Goal: Information Seeking & Learning: Learn about a topic

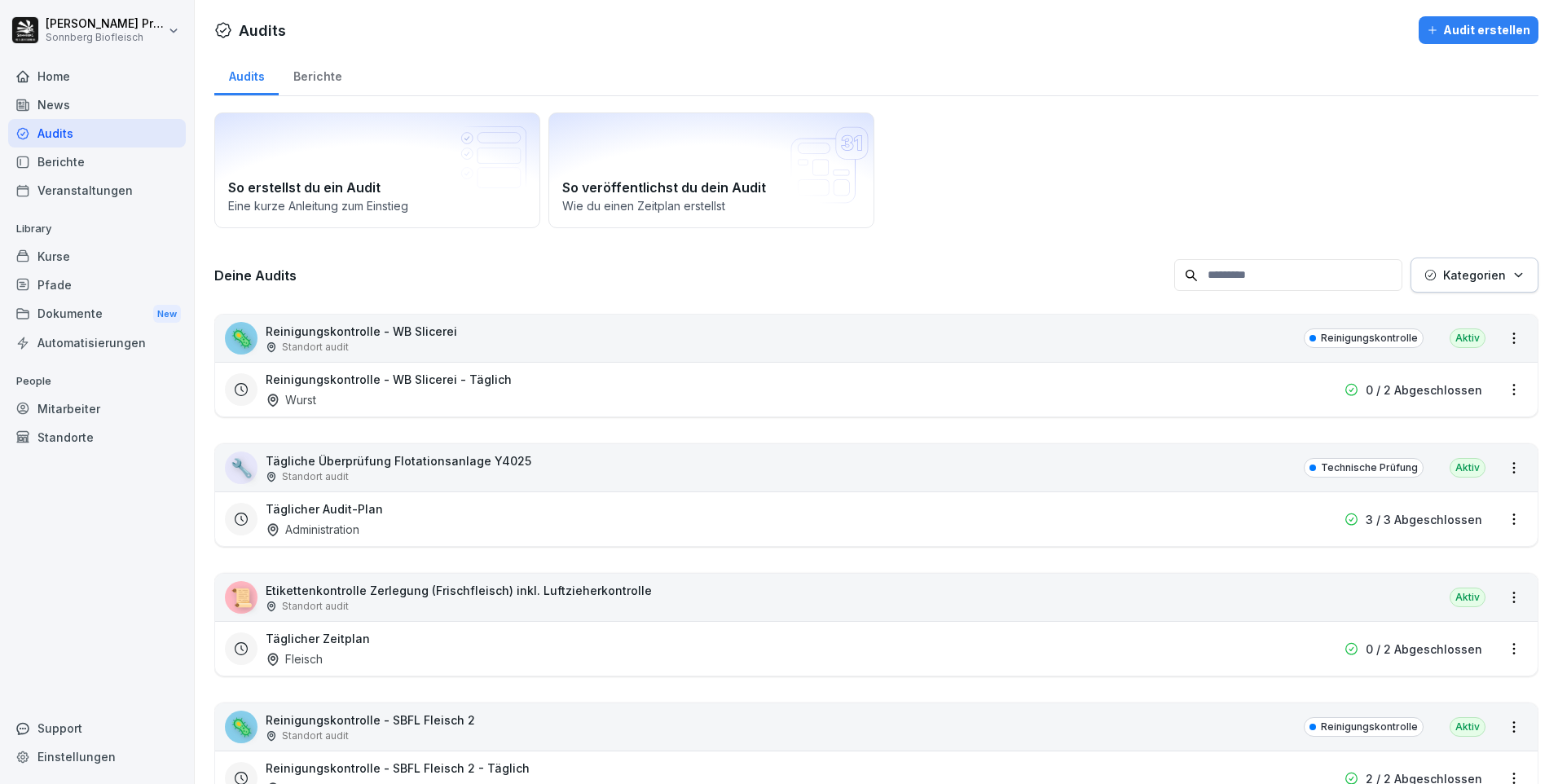
click at [96, 257] on div "Kurse" at bounding box center [96, 256] width 177 height 29
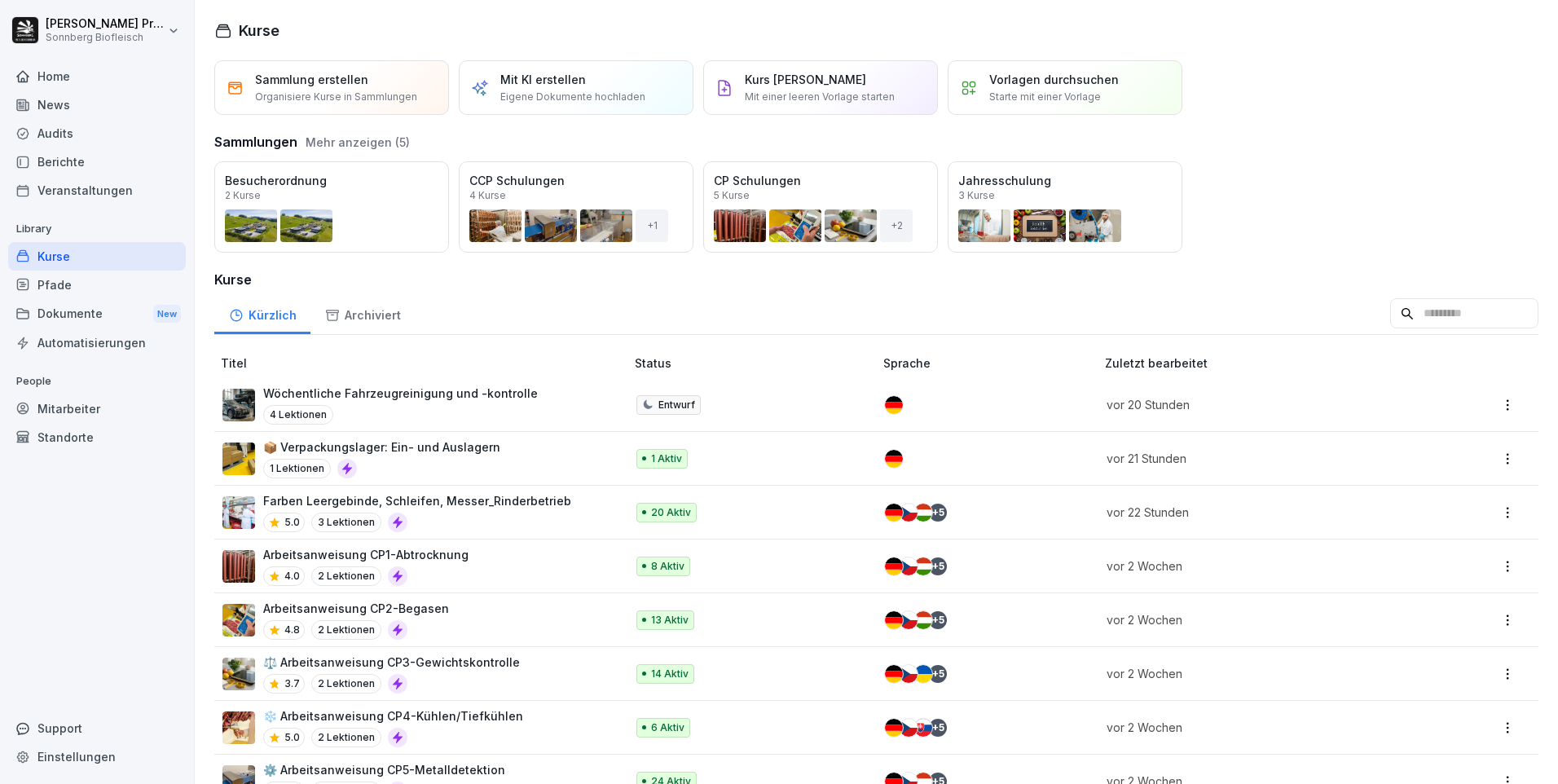
click at [1405, 310] on input at bounding box center [1465, 313] width 149 height 30
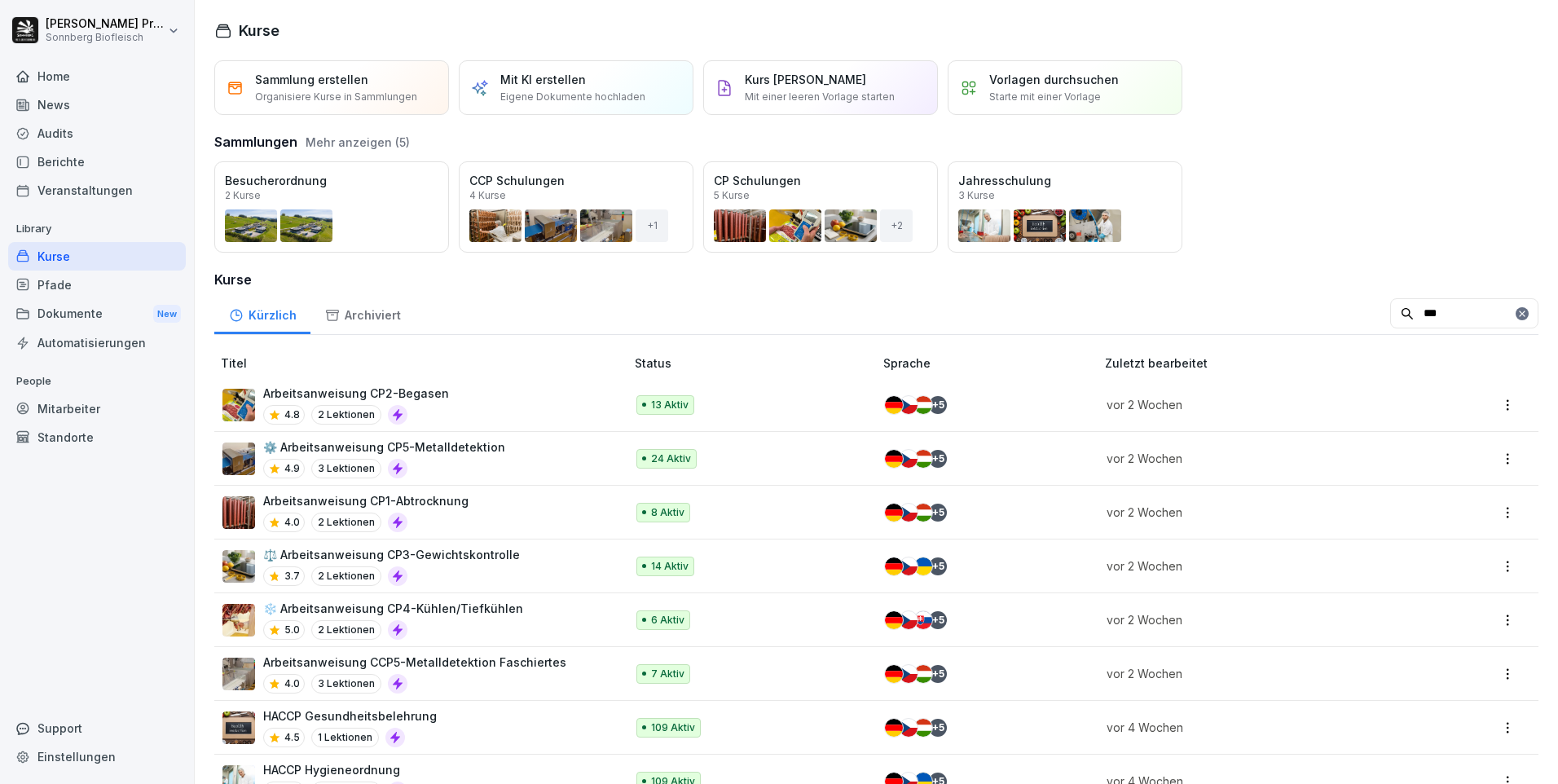
type input "***"
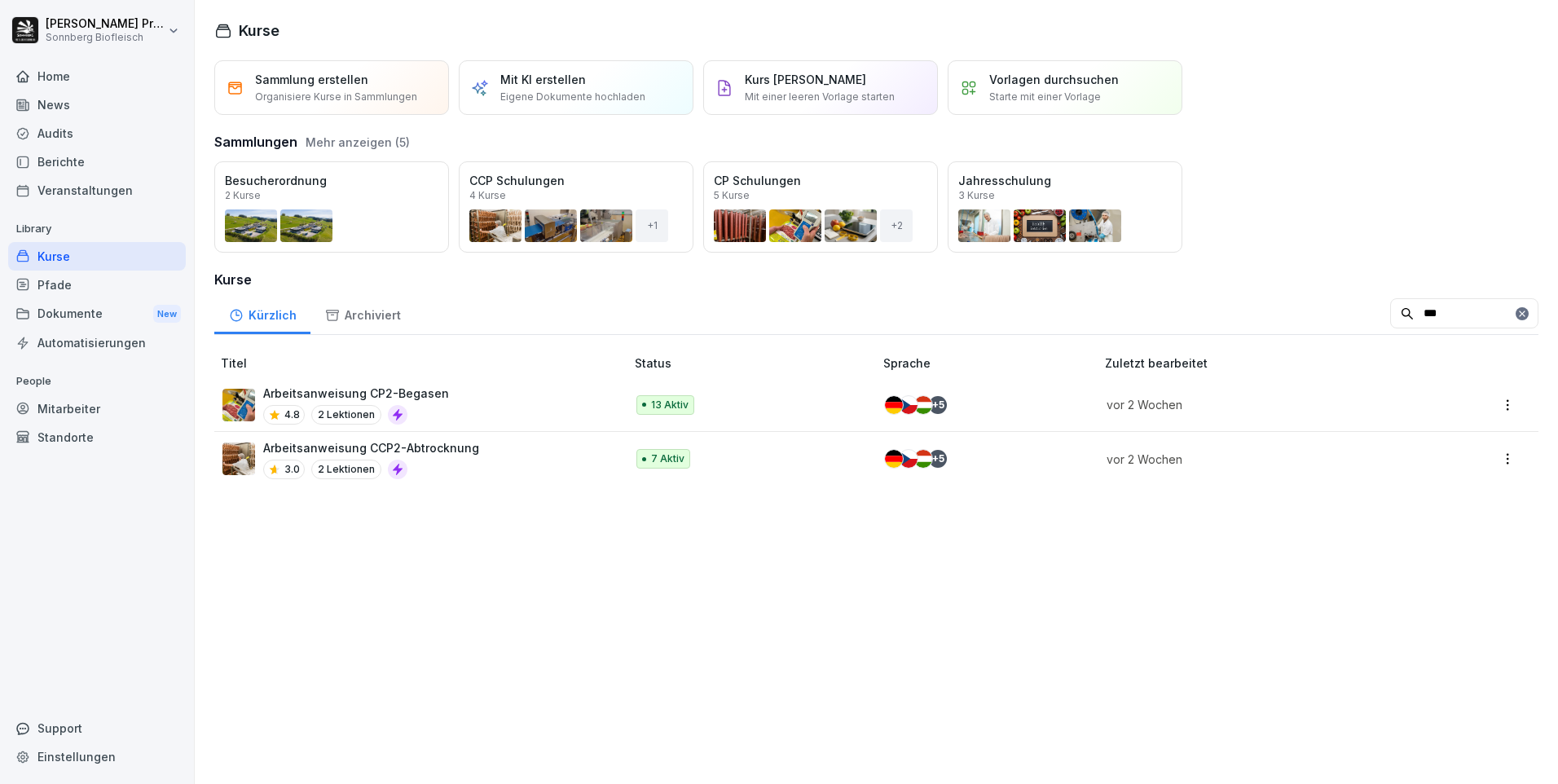
click at [461, 401] on div "Arbeitsanweisung CP2-Begasen 4.8 2 Lektionen" at bounding box center [415, 404] width 386 height 40
drag, startPoint x: 461, startPoint y: 401, endPoint x: 362, endPoint y: 390, distance: 99.6
click at [362, 390] on p "Arbeitsanweisung CP2-Begasen" at bounding box center [355, 392] width 186 height 17
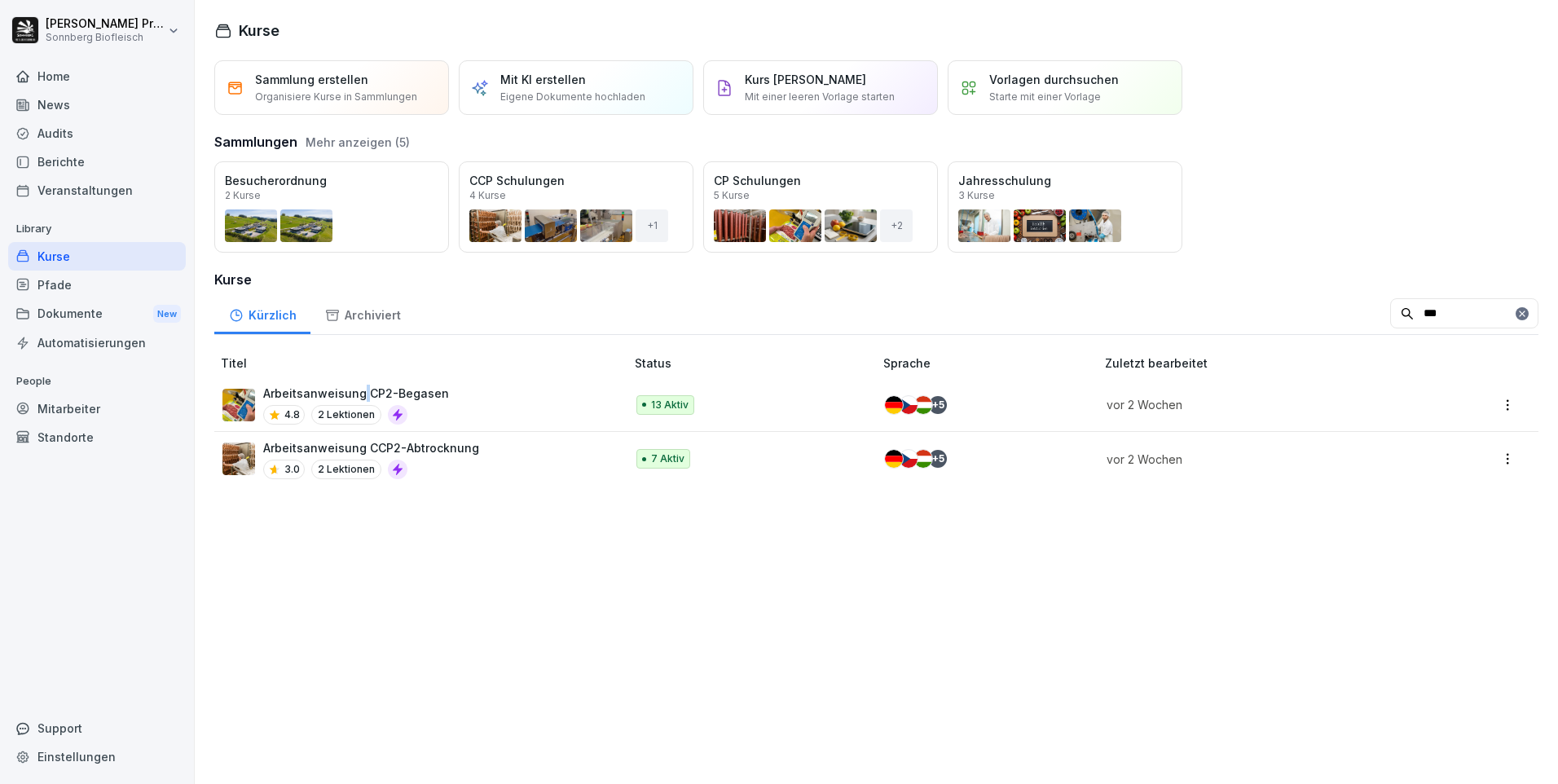
click at [362, 390] on p "Arbeitsanweisung CP2-Begasen" at bounding box center [355, 392] width 186 height 17
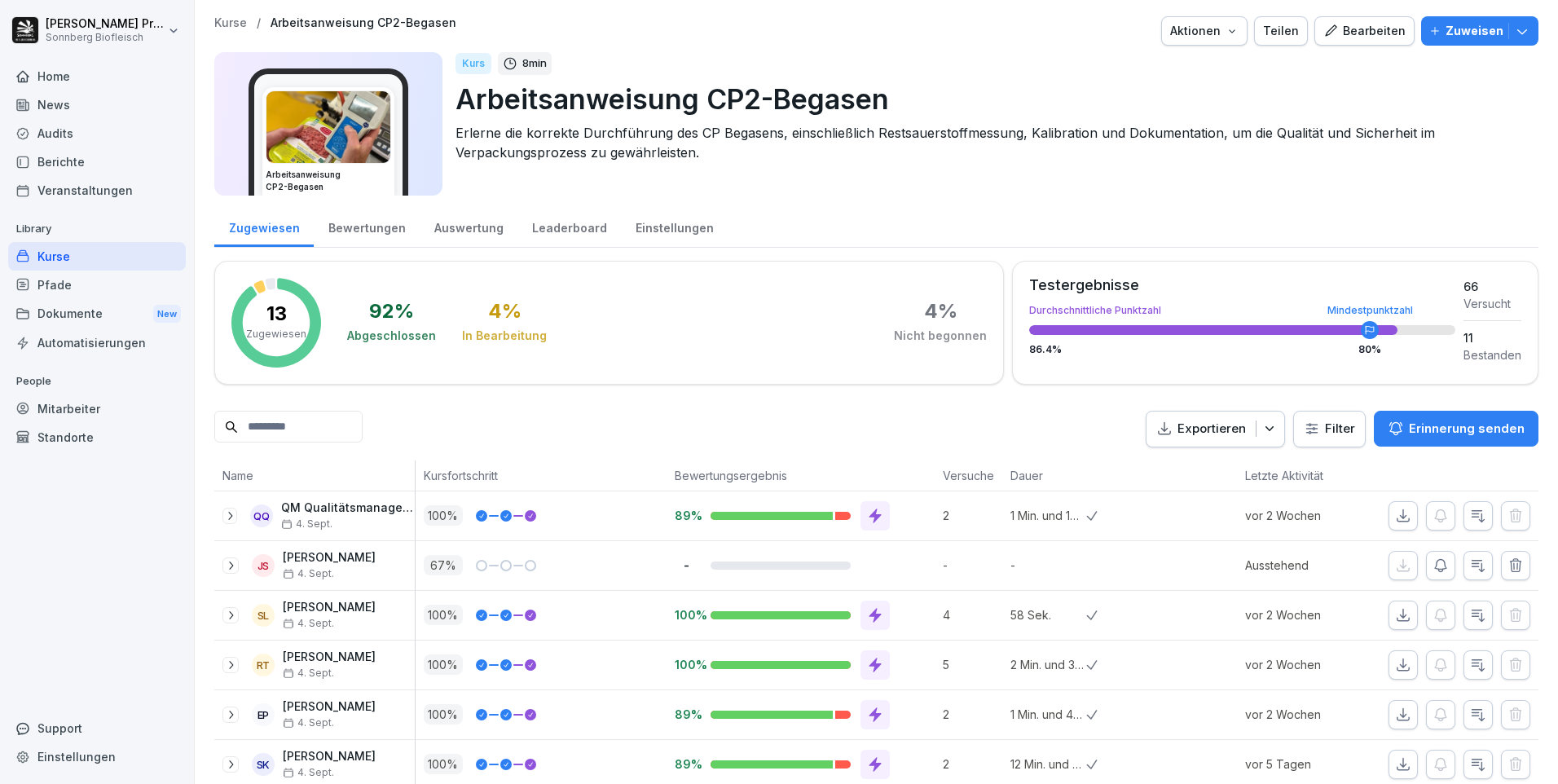
scroll to position [82, 0]
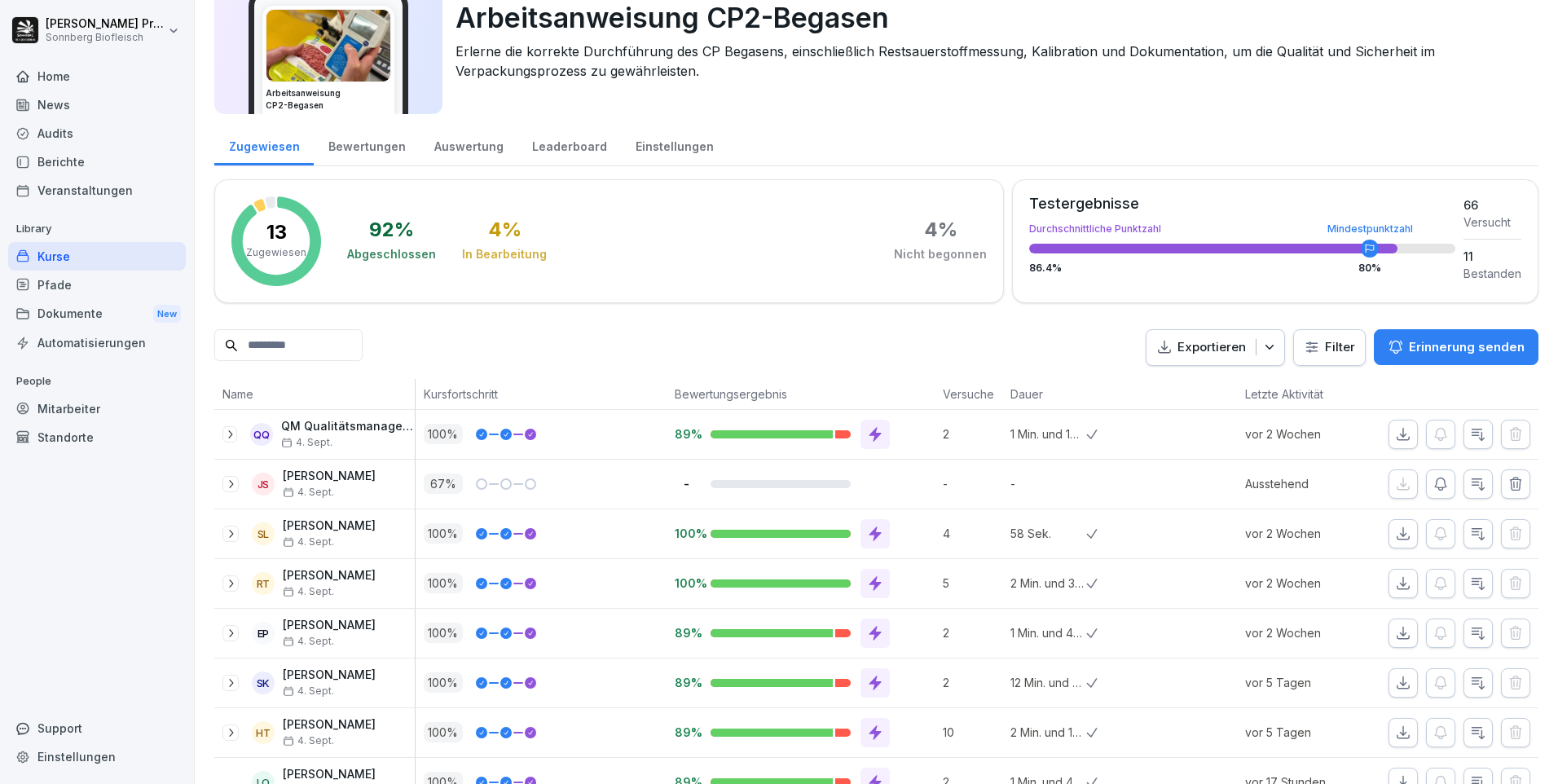
click at [1265, 353] on icon "button" at bounding box center [1270, 346] width 17 height 17
click at [1222, 385] on p "Als Excel Datei exportieren" at bounding box center [1195, 385] width 146 height 15
click at [108, 79] on div "Home" at bounding box center [96, 76] width 177 height 29
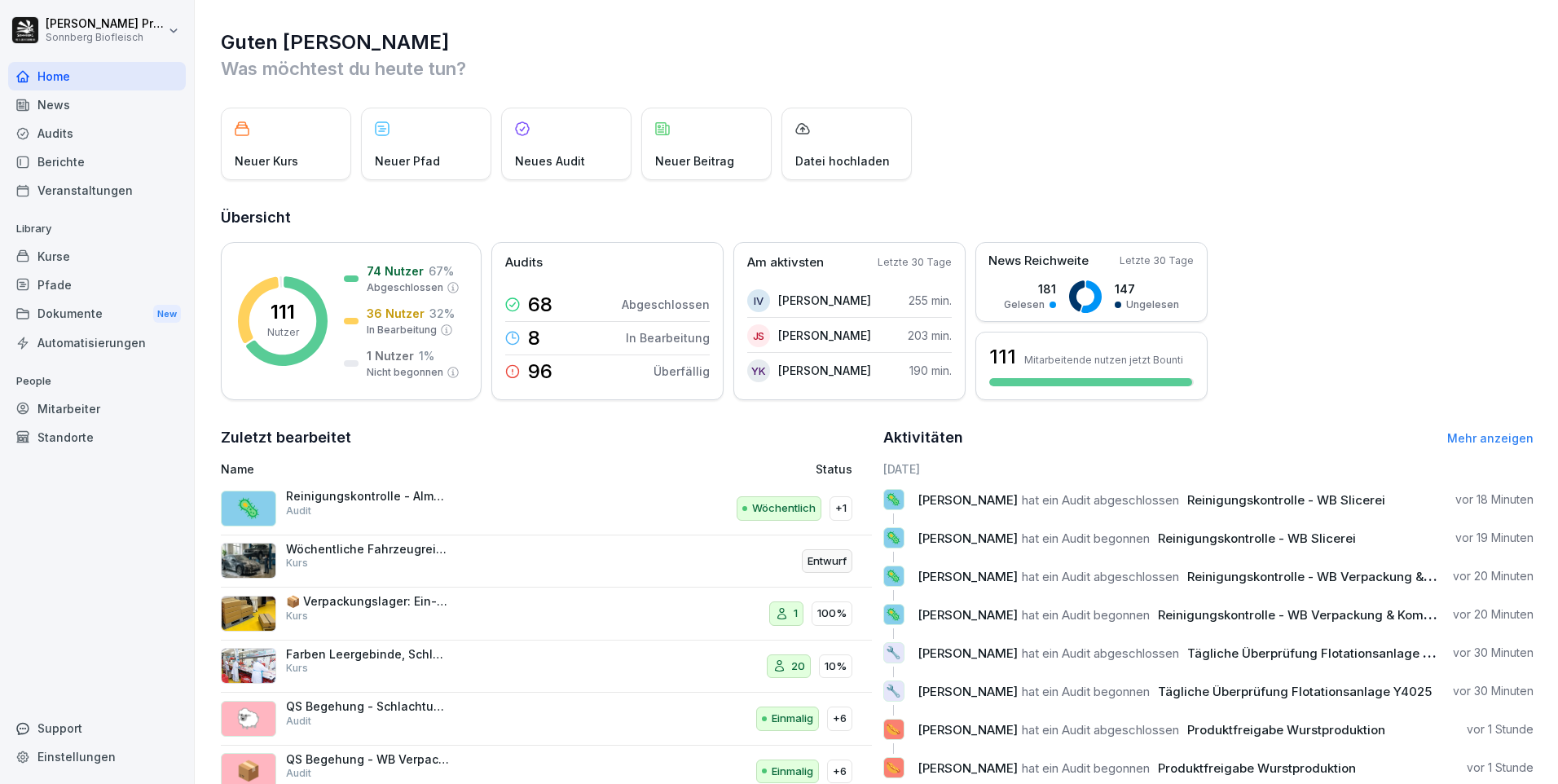
scroll to position [55, 0]
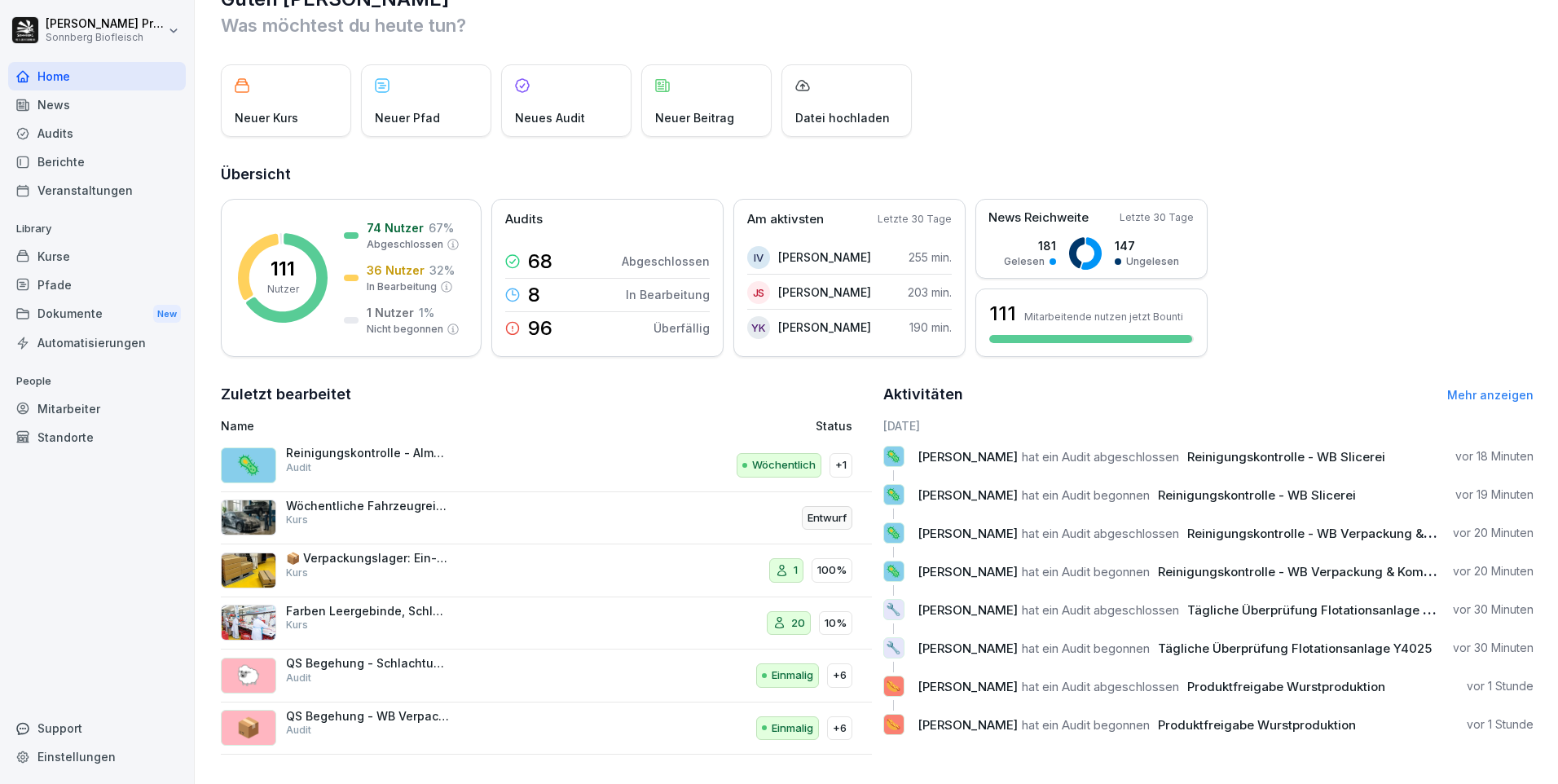
click at [1464, 388] on link "Mehr anzeigen" at bounding box center [1490, 394] width 87 height 14
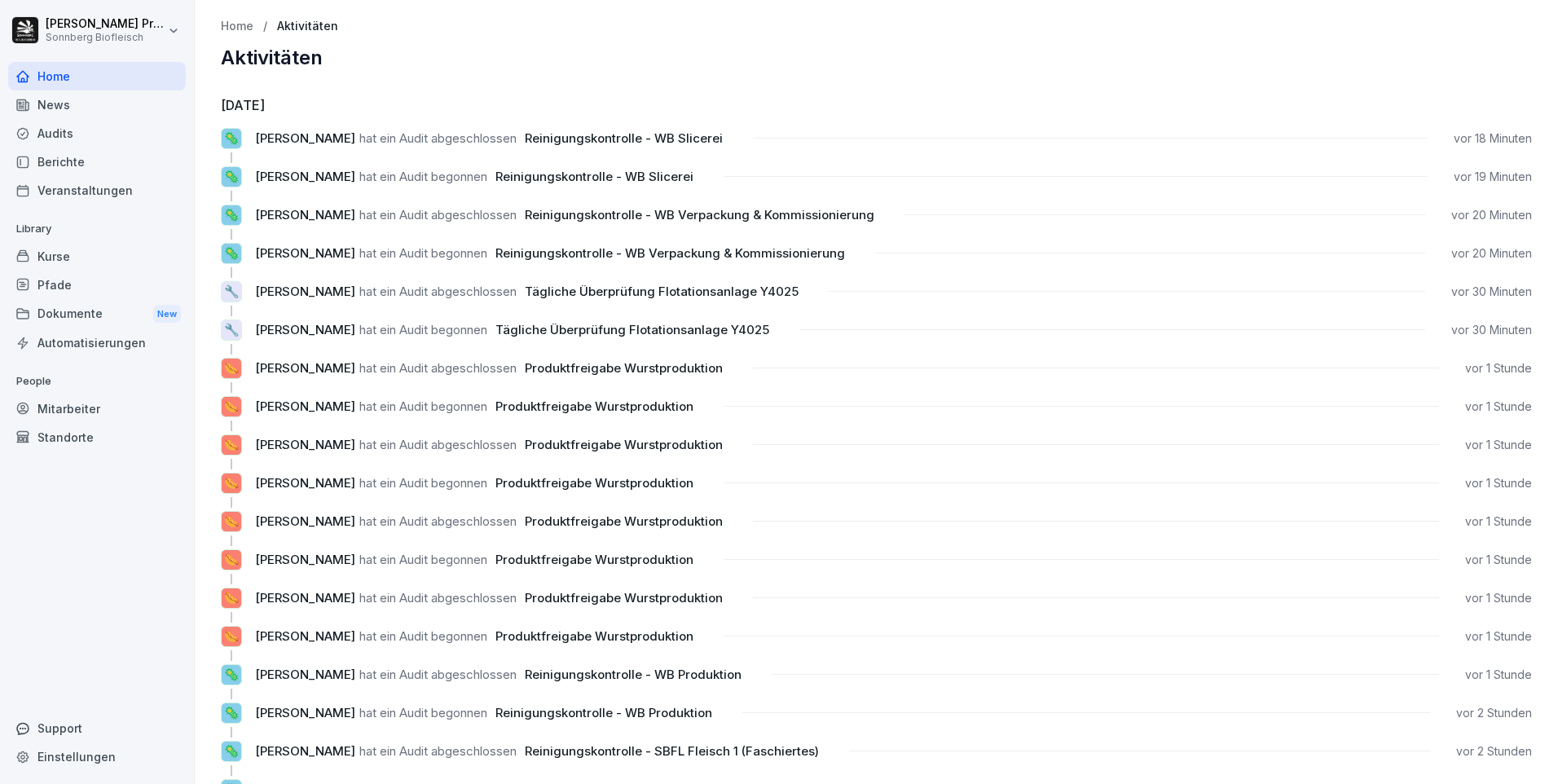
click at [643, 142] on span "Reinigungskontrolle - WB Slicerei" at bounding box center [623, 138] width 198 height 16
click at [315, 132] on span "Lukas Ofner" at bounding box center [305, 138] width 100 height 16
click at [109, 133] on div "Audits" at bounding box center [96, 133] width 177 height 29
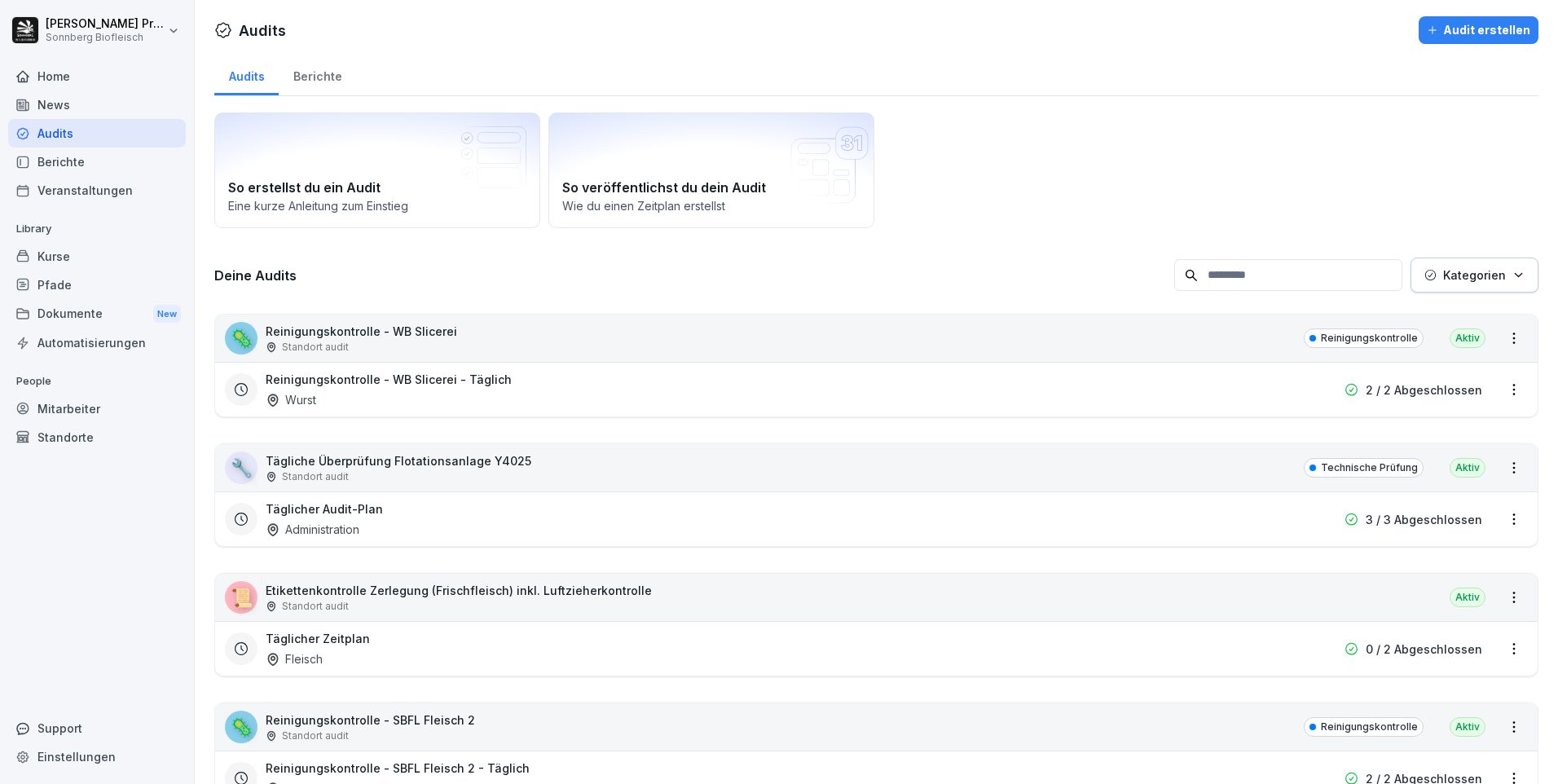
click at [859, 336] on div "🦠 Reinigungskontrolle - WB Slicerei Standort audit Reinigungskontrolle Aktiv" at bounding box center [877, 338] width 1323 height 47
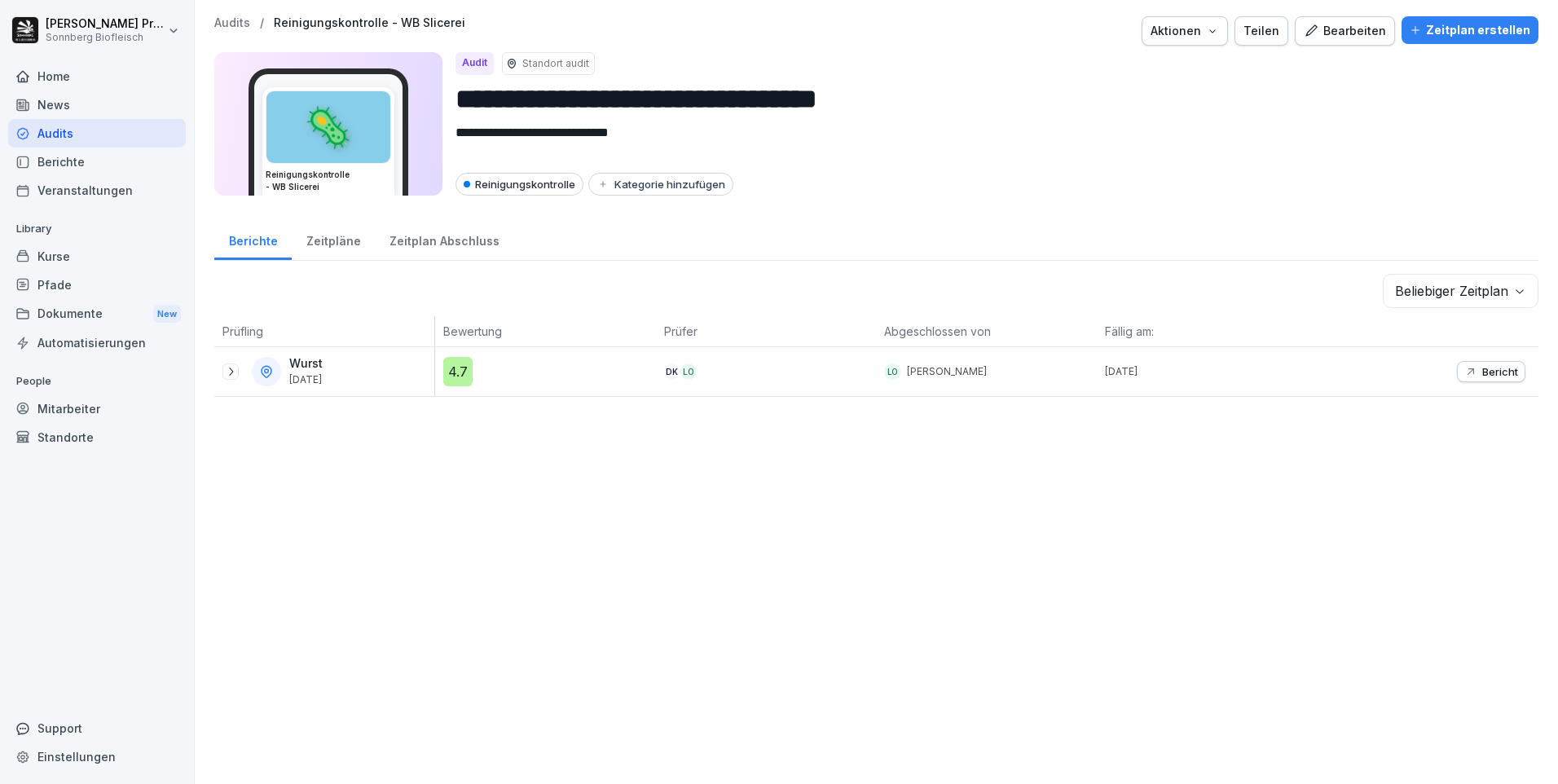
click at [234, 371] on icon at bounding box center [230, 371] width 13 height 13
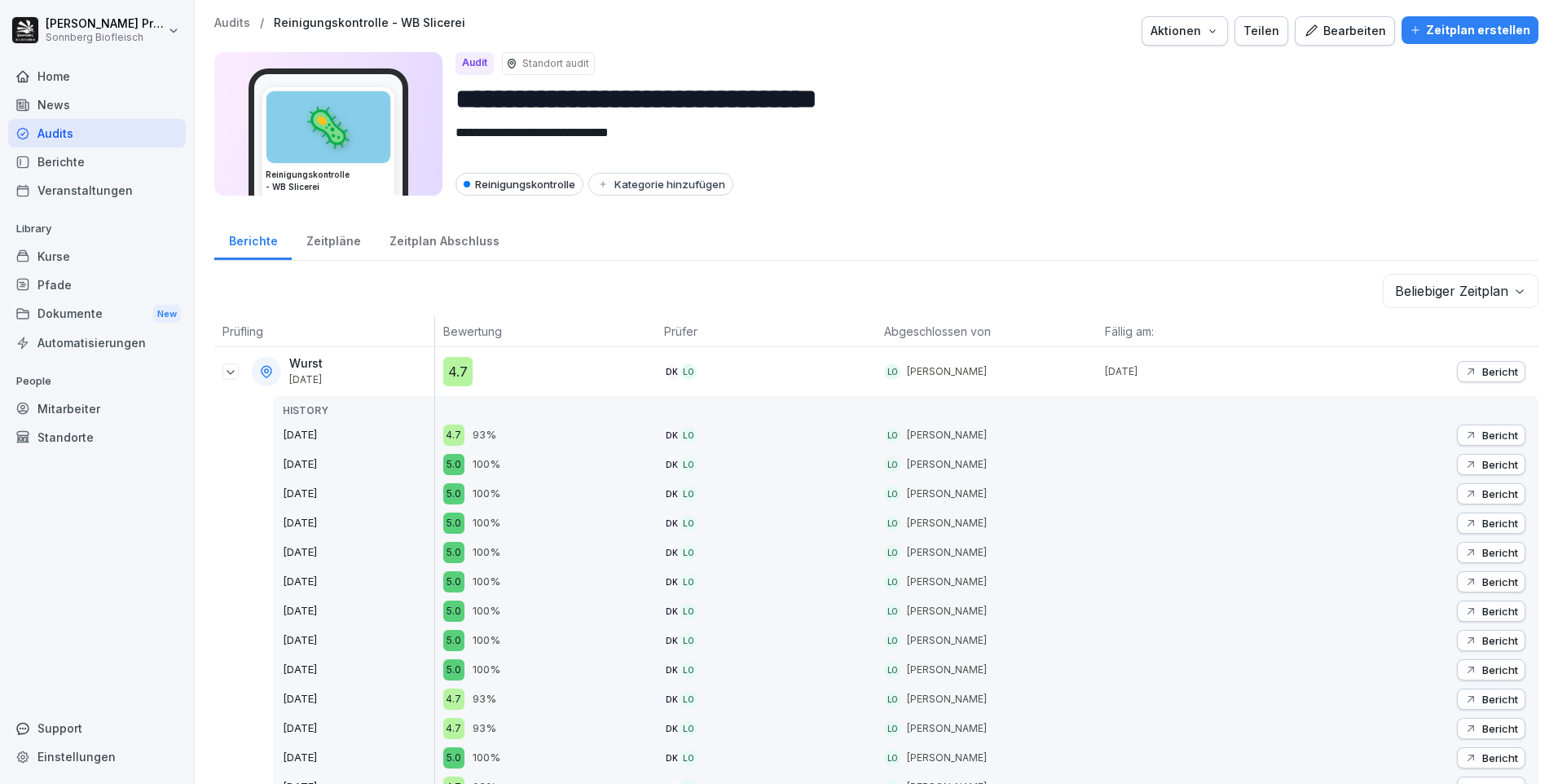
click at [1482, 367] on p "Bericht" at bounding box center [1500, 371] width 35 height 13
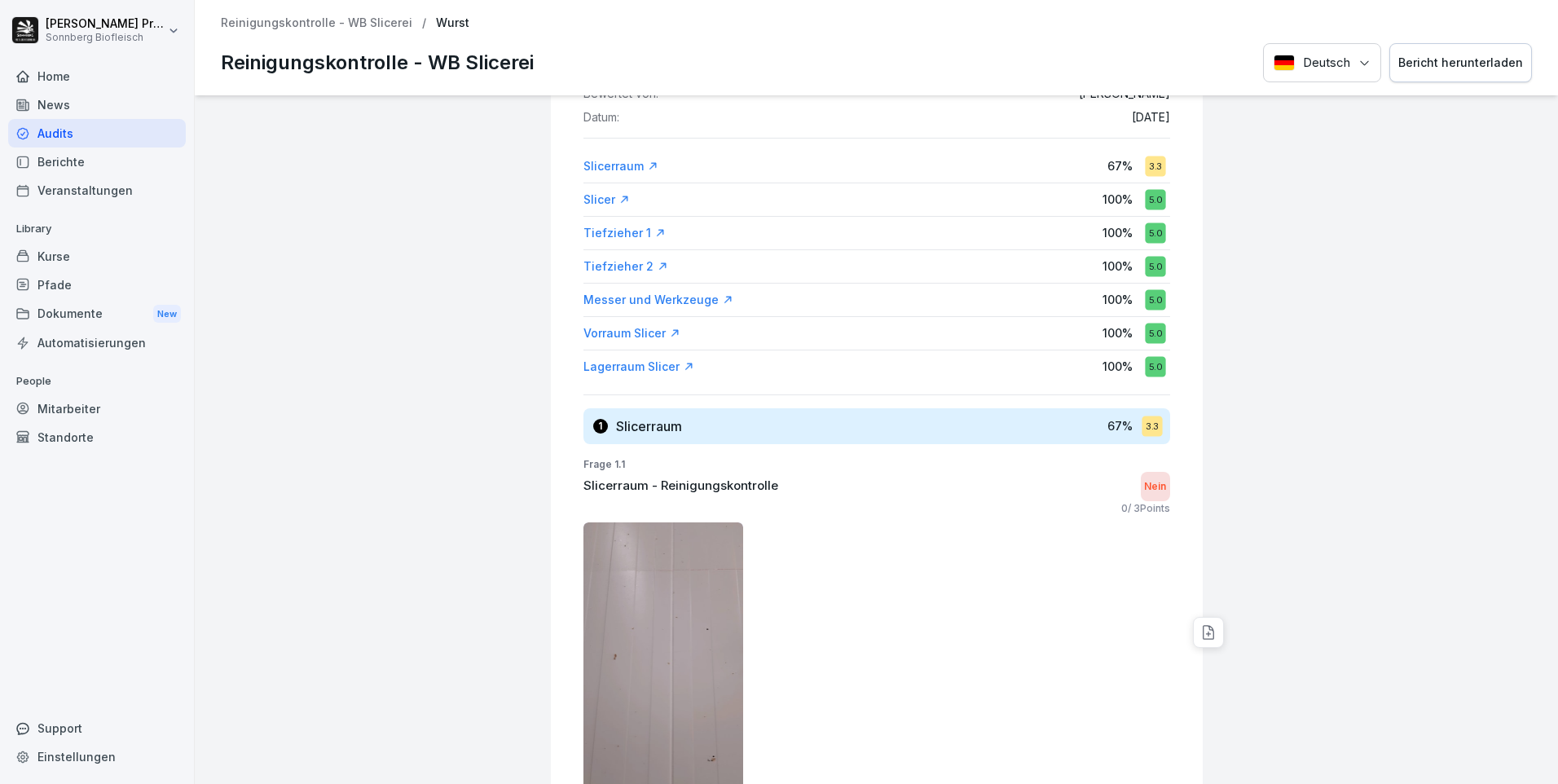
scroll to position [407, 0]
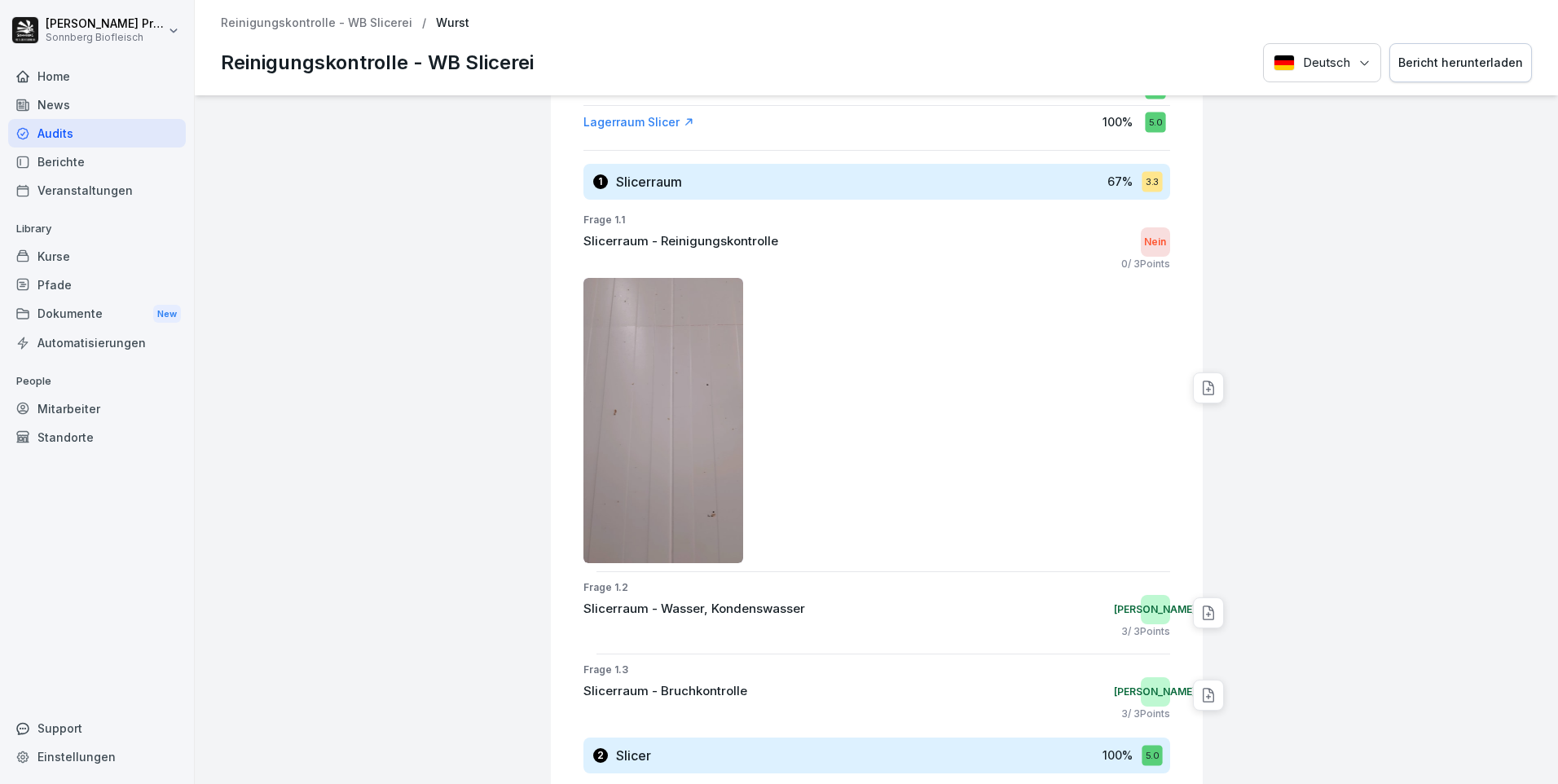
click at [673, 376] on img at bounding box center [663, 420] width 160 height 285
click at [702, 379] on img at bounding box center [663, 420] width 160 height 285
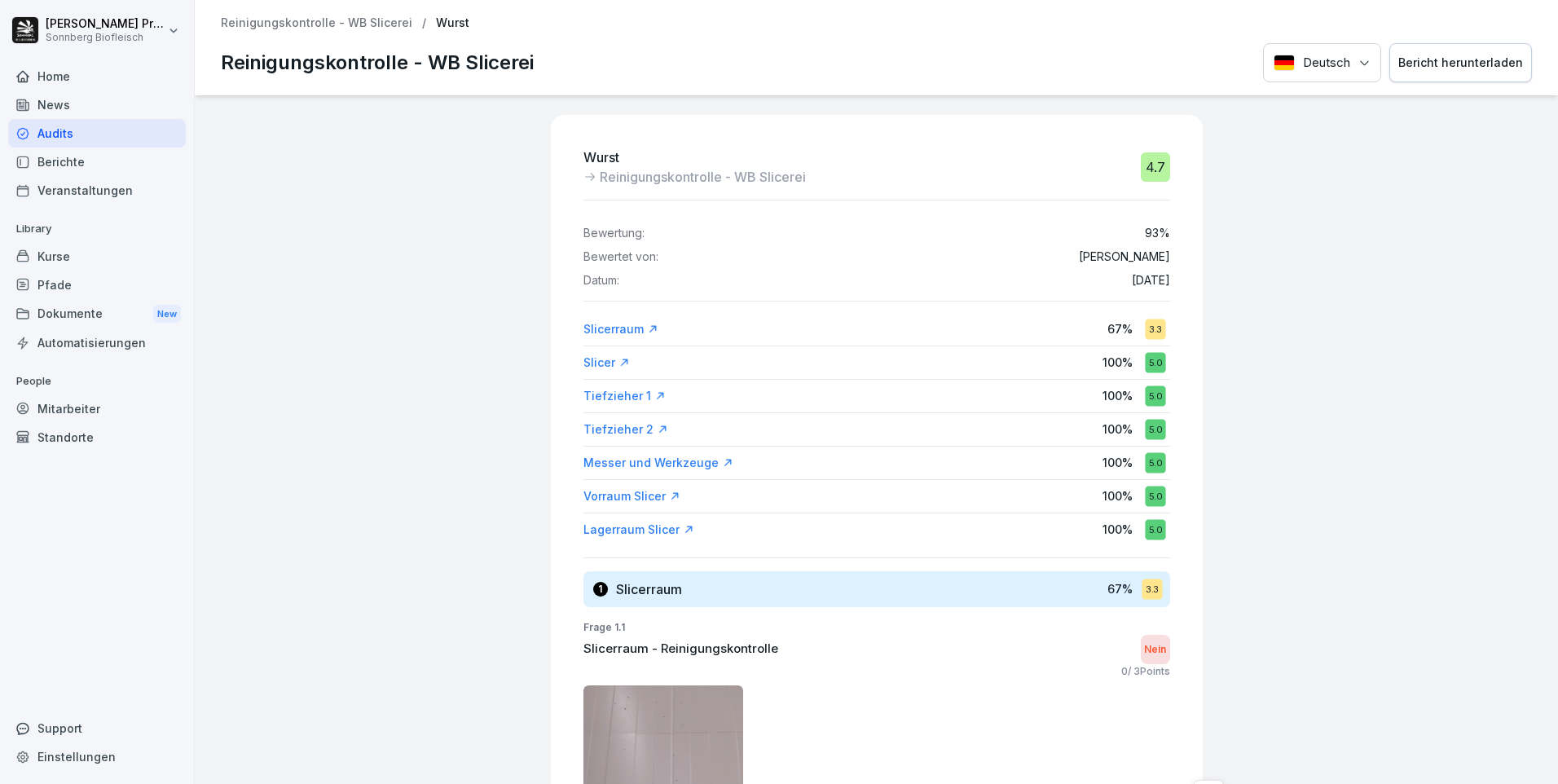
scroll to position [489, 0]
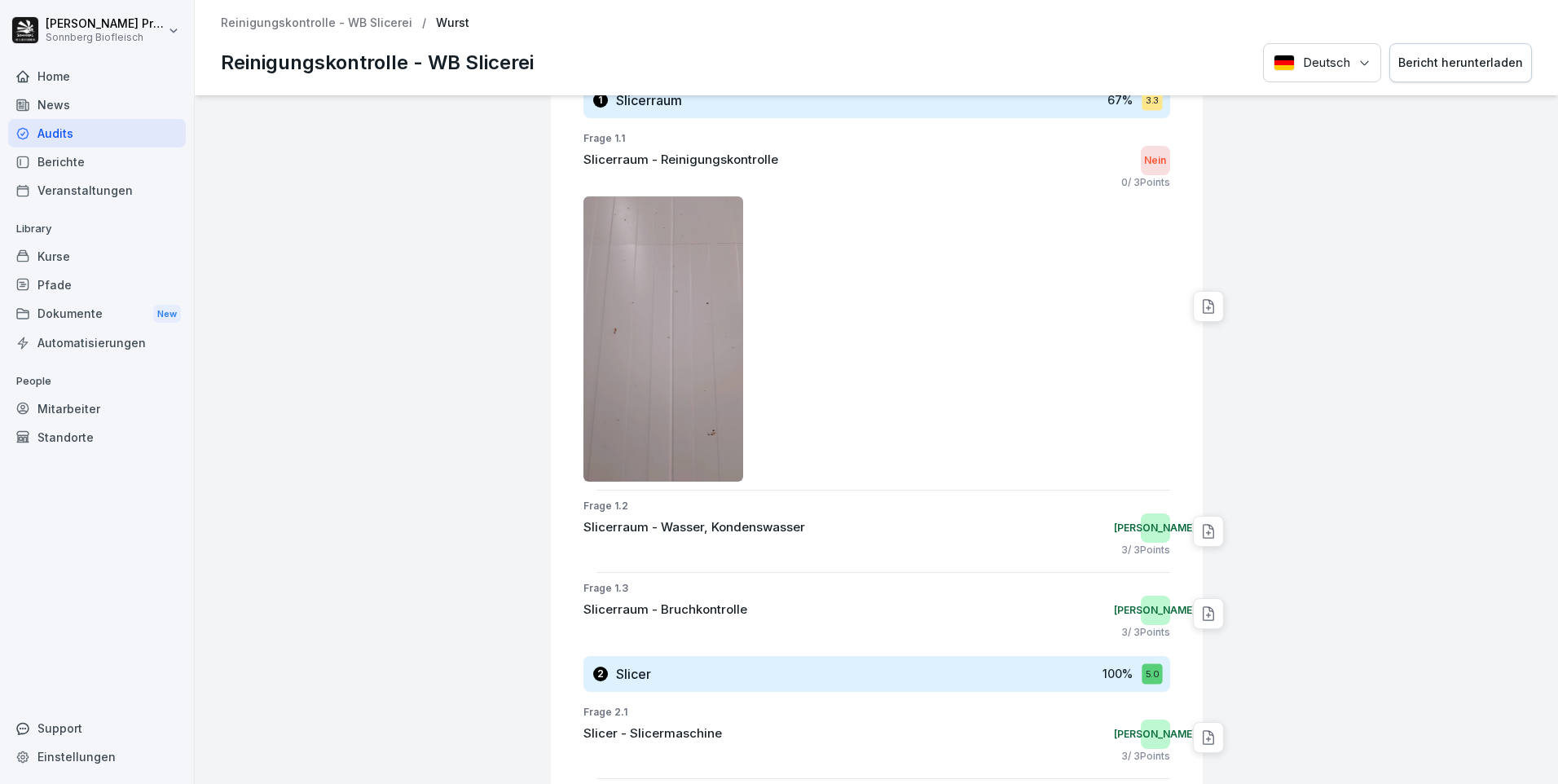
click at [682, 361] on img at bounding box center [663, 339] width 160 height 285
drag, startPoint x: 691, startPoint y: 344, endPoint x: 806, endPoint y: 279, distance: 132.1
click at [814, 279] on div at bounding box center [877, 339] width 587 height 285
click at [704, 287] on img at bounding box center [663, 339] width 160 height 285
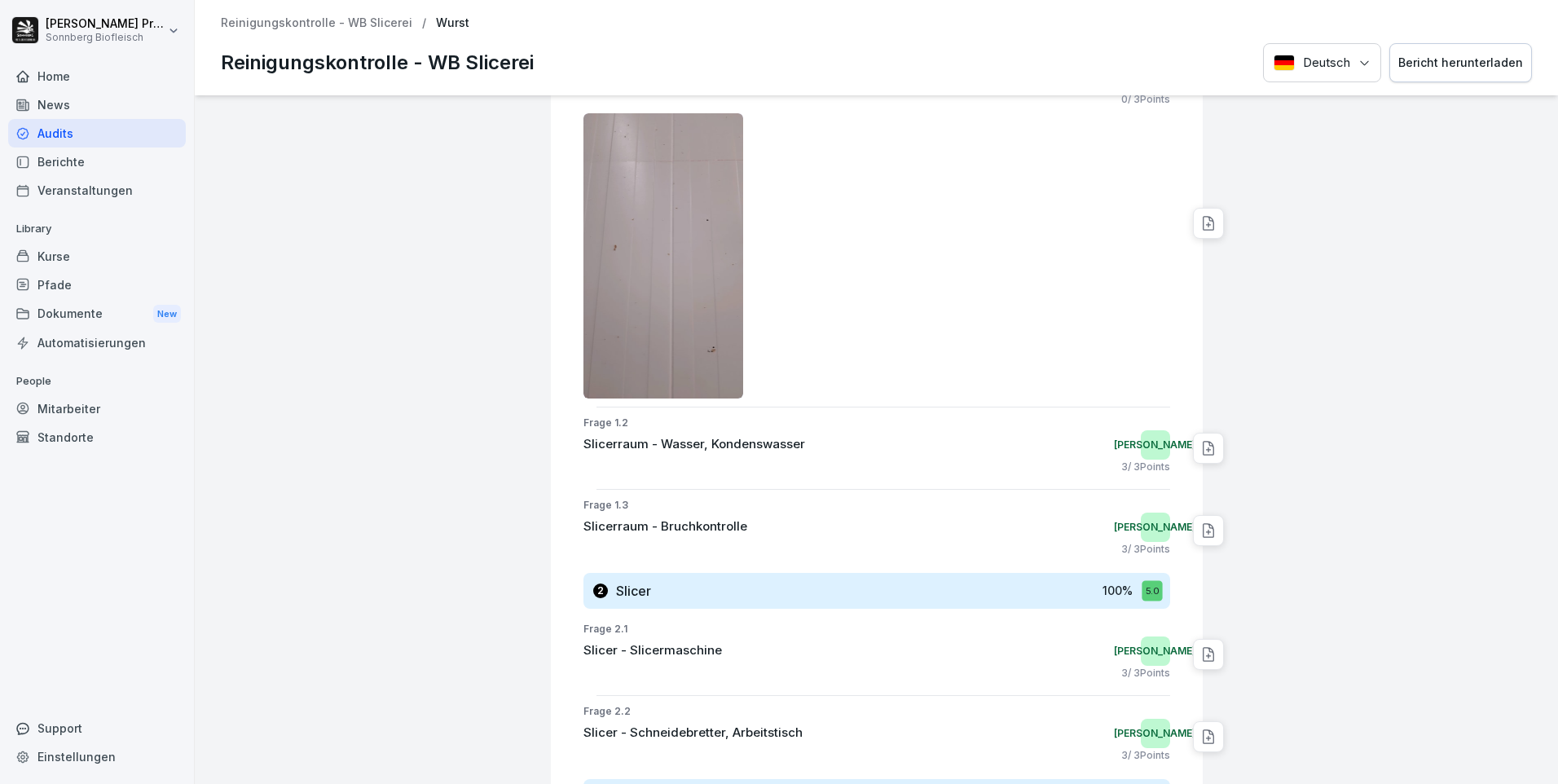
scroll to position [328, 0]
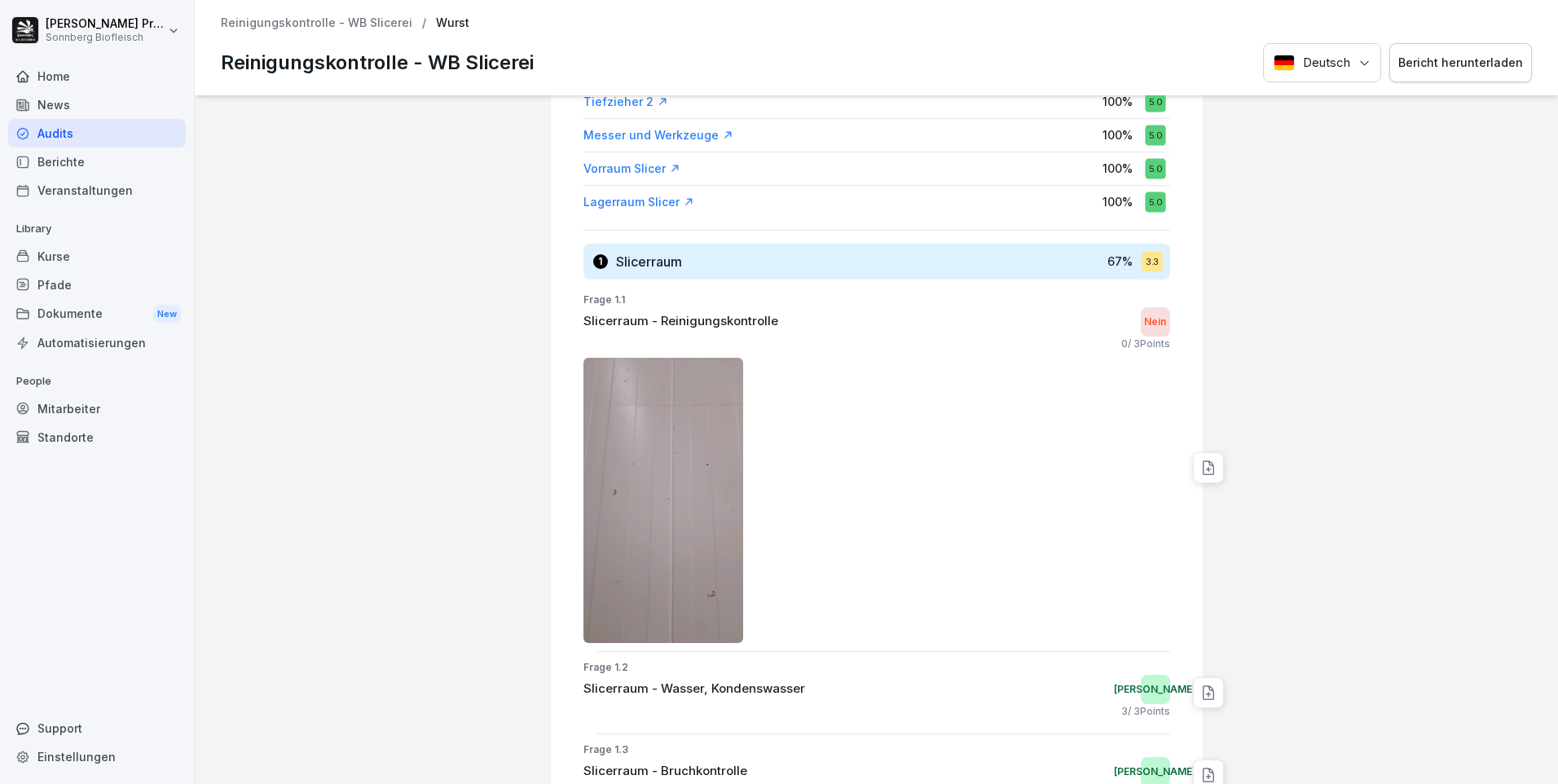
click at [657, 478] on img at bounding box center [663, 500] width 160 height 285
click at [651, 461] on img at bounding box center [663, 500] width 160 height 285
click at [297, 22] on p "Reinigungskontrolle - WB Slicerei" at bounding box center [316, 24] width 192 height 14
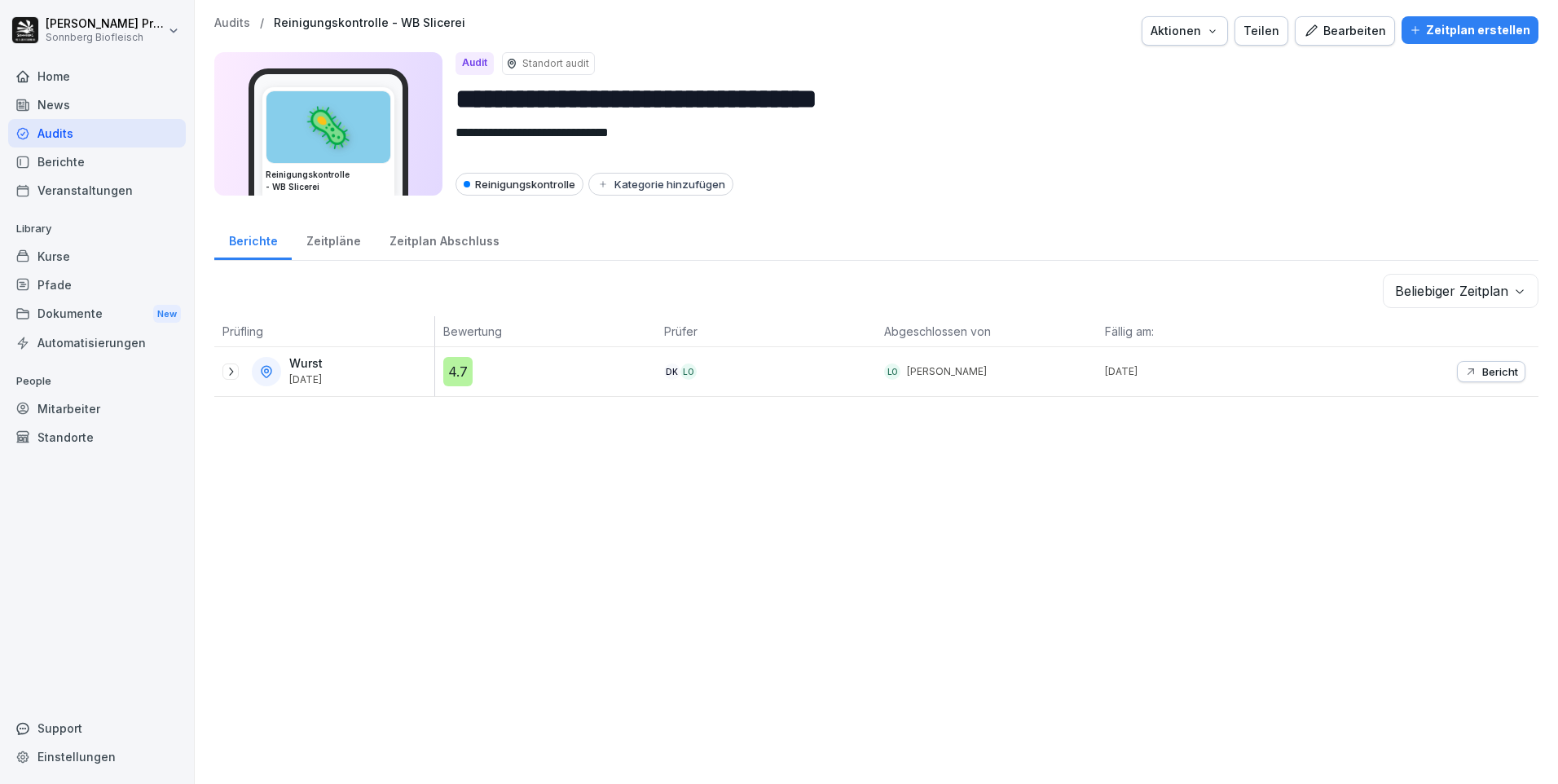
click at [233, 21] on p "Audits" at bounding box center [232, 24] width 35 height 14
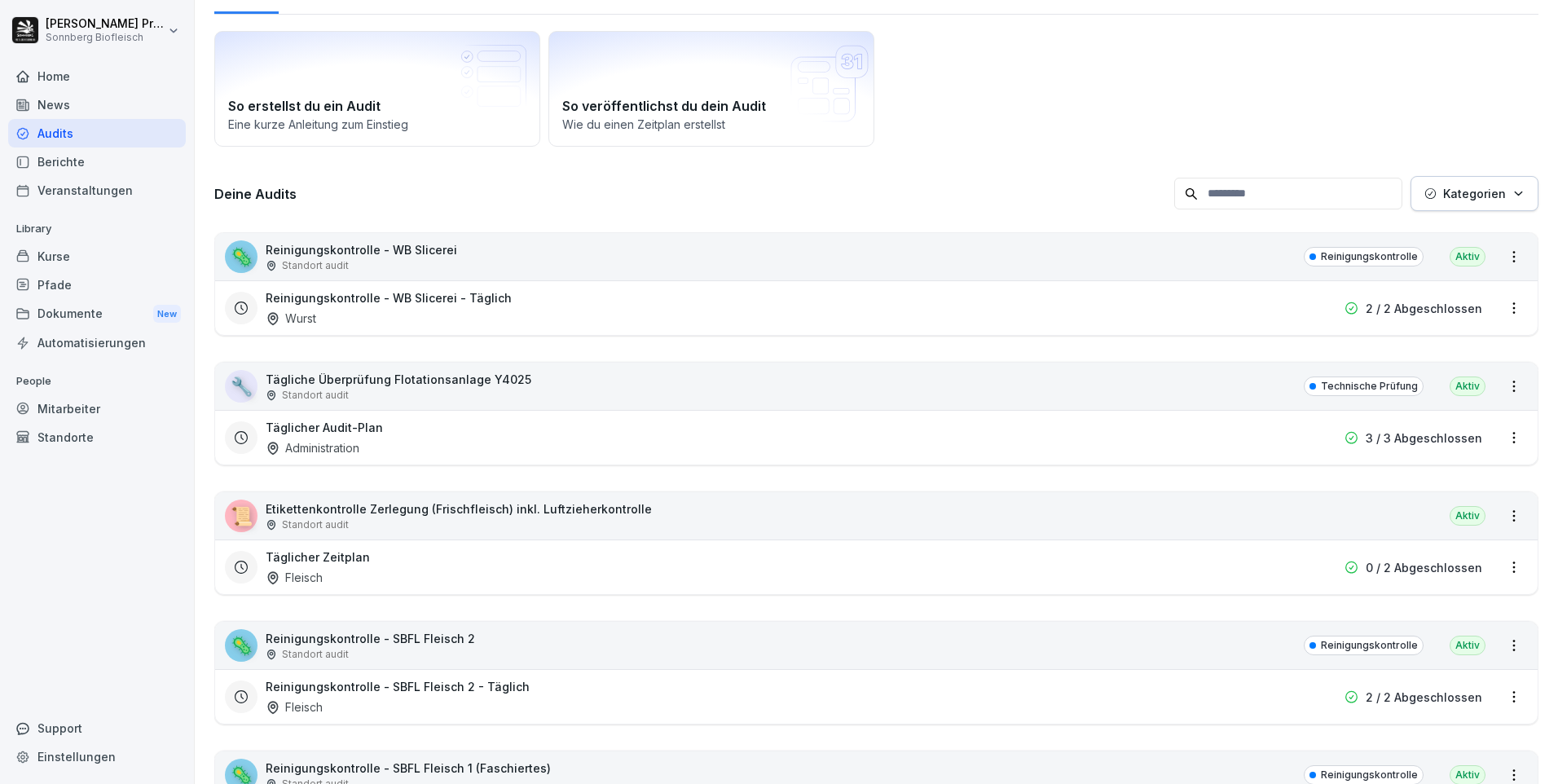
scroll to position [244, 0]
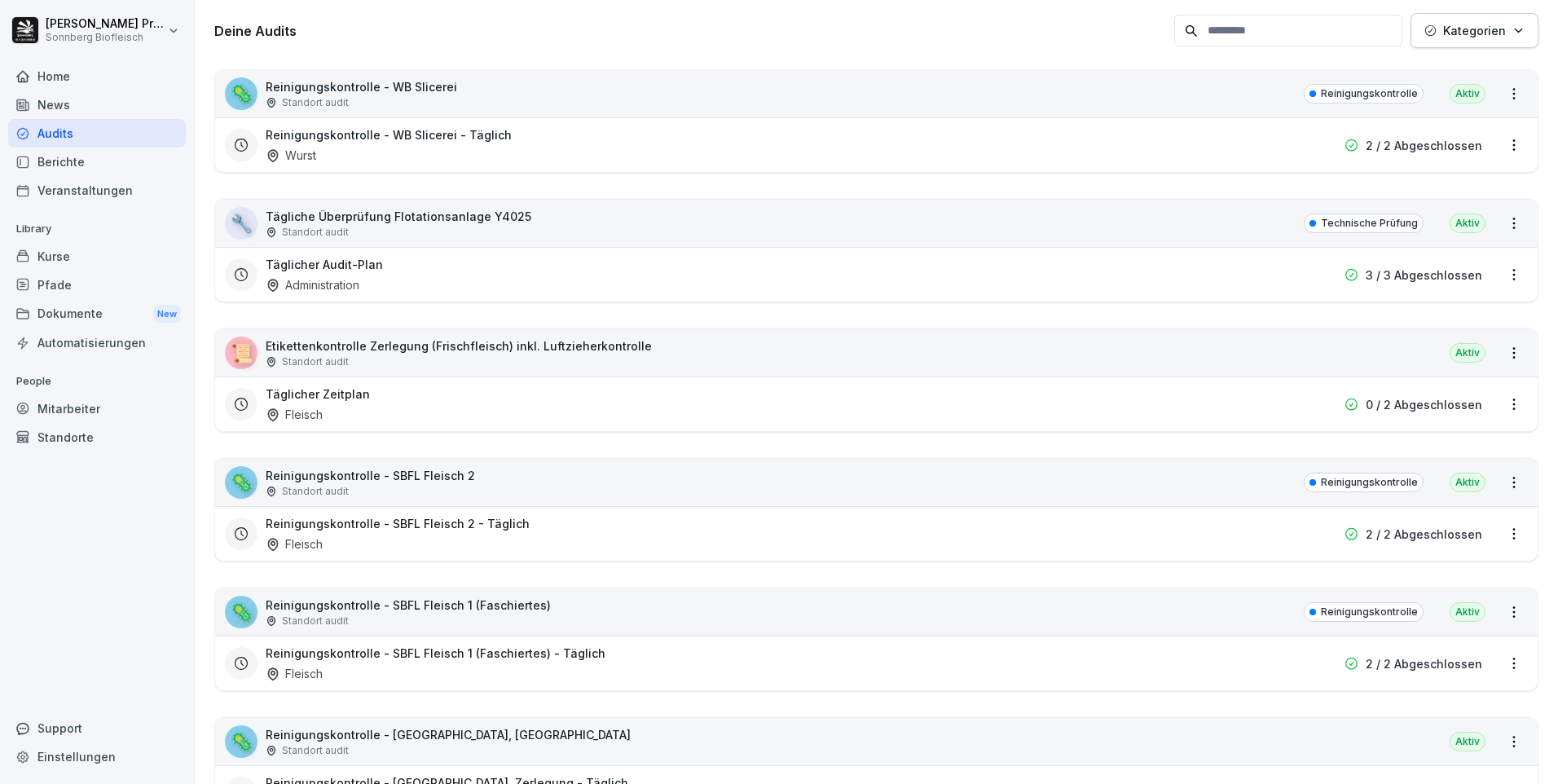
click at [566, 474] on div "🦠 Reinigungskontrolle - SBFL Fleisch 2 Standort audit Reinigungskontrolle Aktiv" at bounding box center [877, 482] width 1323 height 47
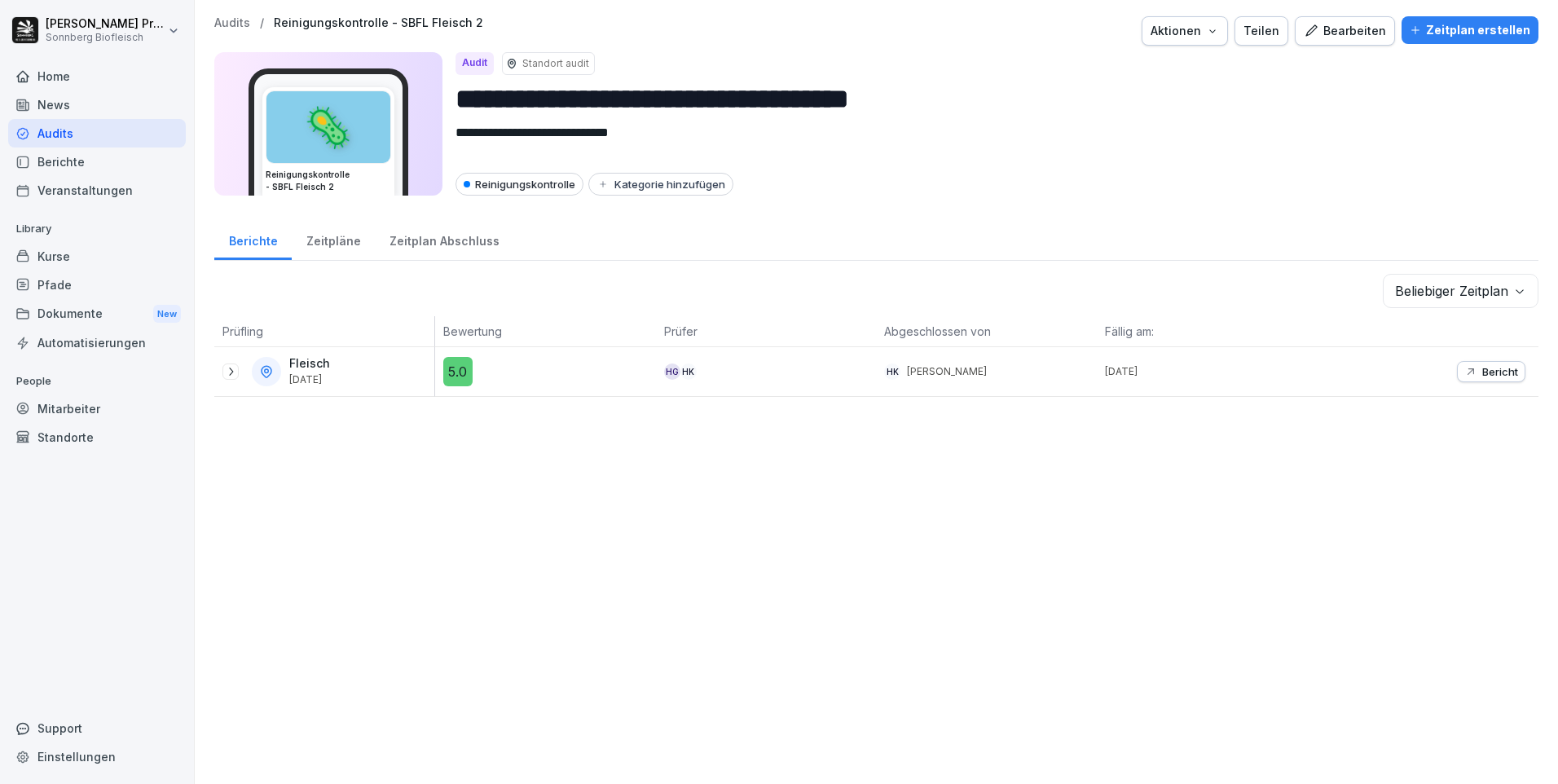
click at [234, 370] on icon at bounding box center [230, 371] width 13 height 13
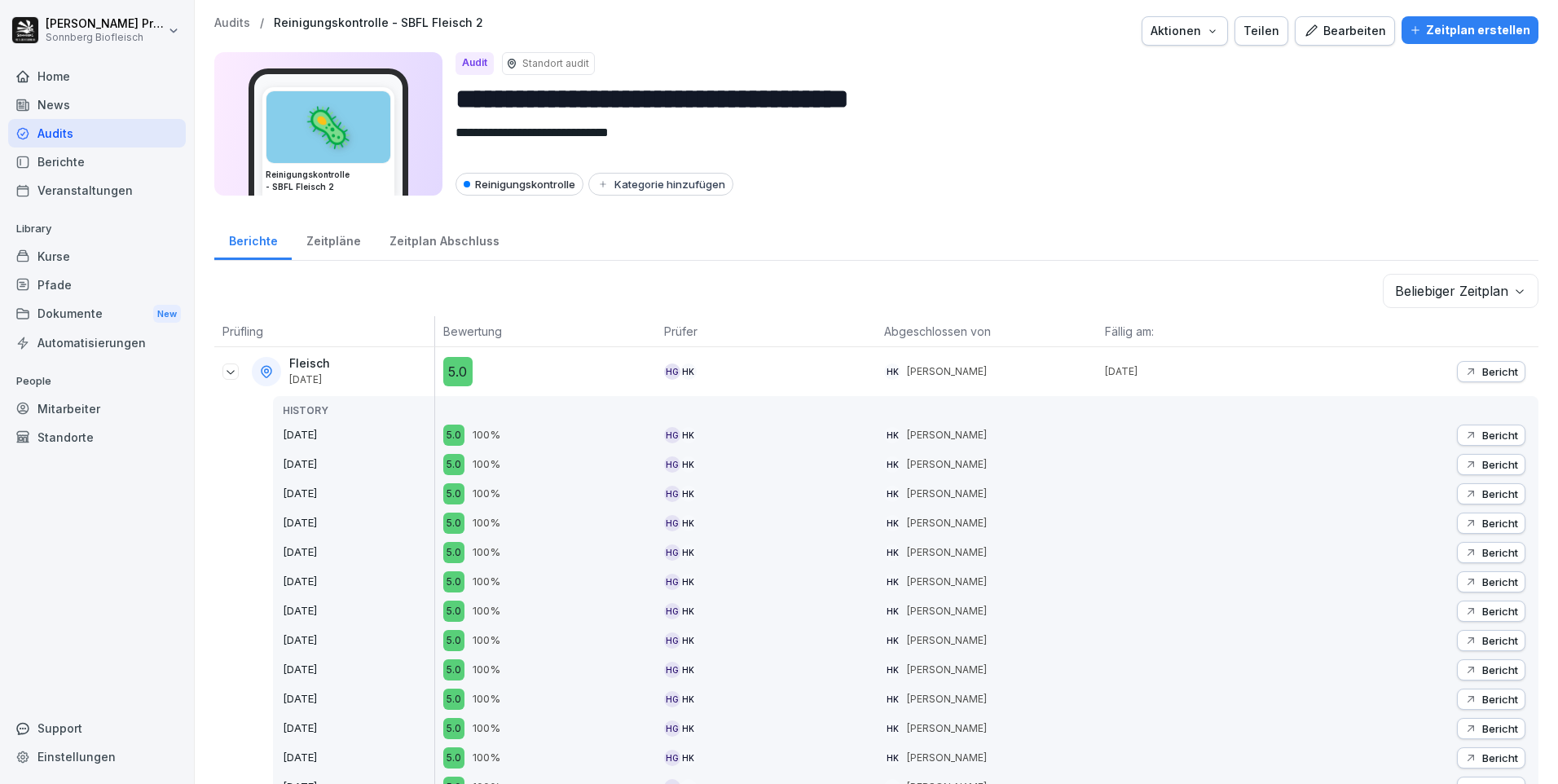
click at [1465, 370] on icon "button" at bounding box center [1470, 371] width 13 height 13
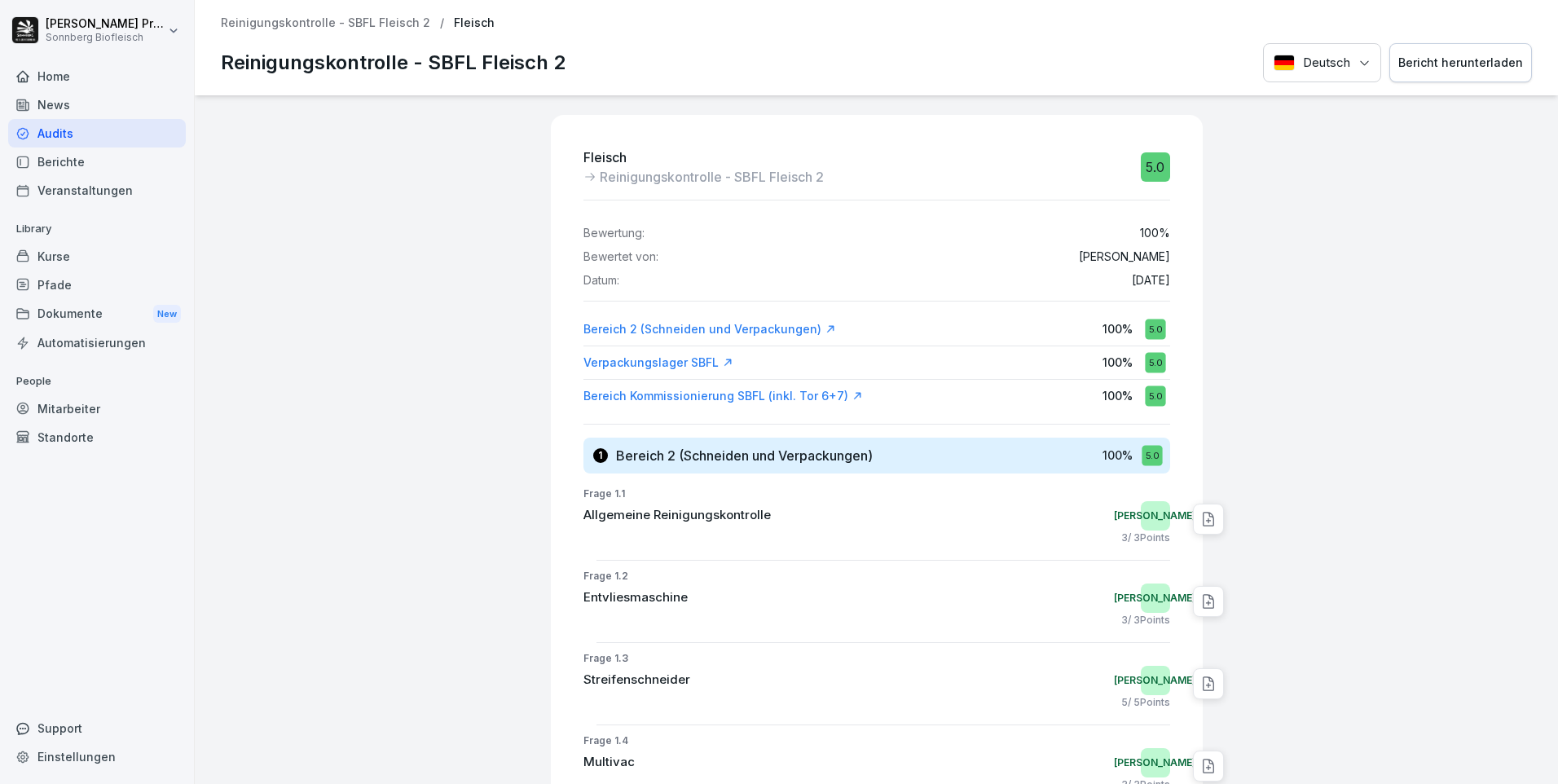
click at [332, 19] on p "Reinigungskontrolle - SBFL Fleisch 2" at bounding box center [325, 24] width 210 height 14
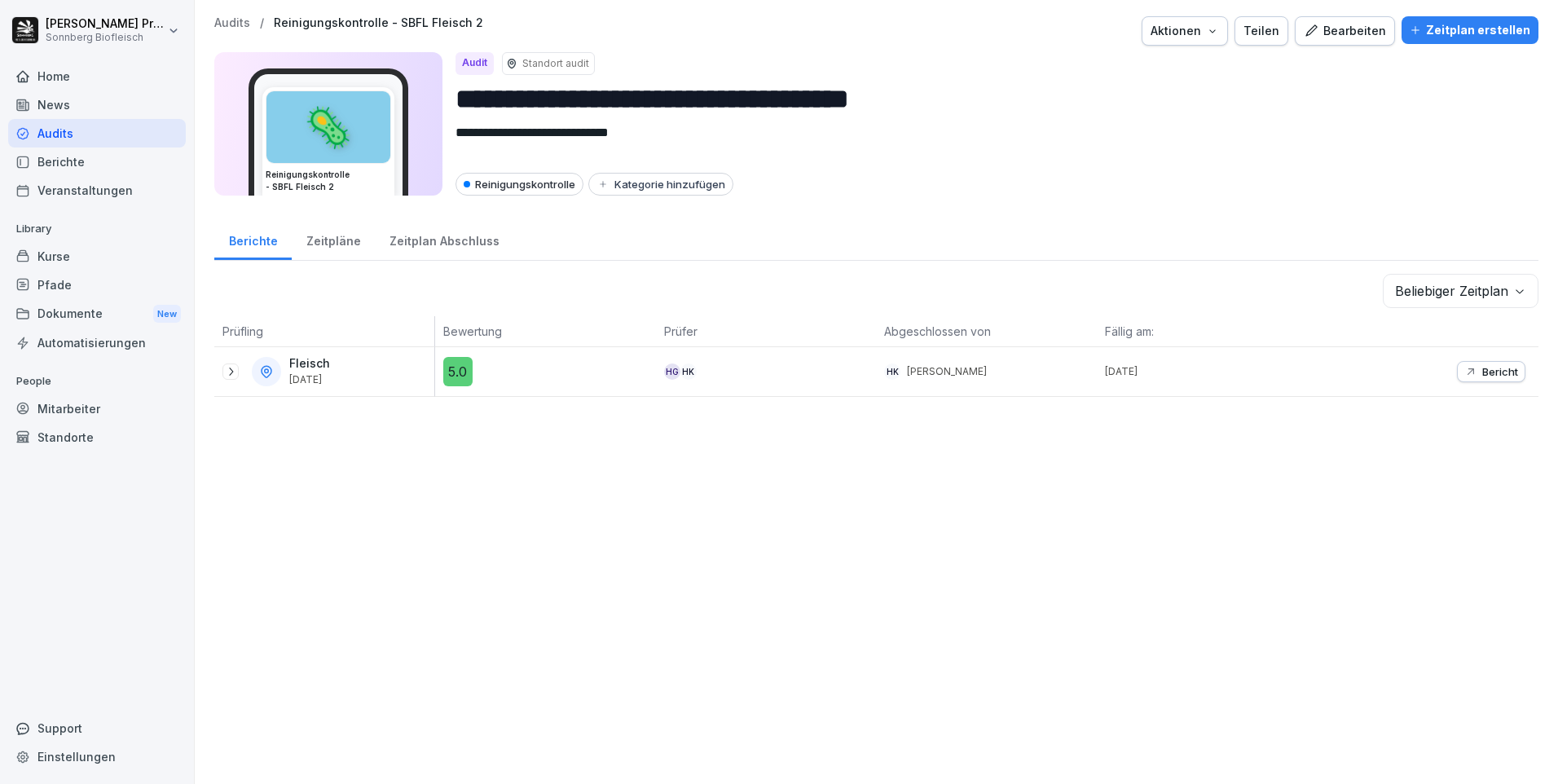
click at [234, 25] on p "Audits" at bounding box center [232, 24] width 35 height 14
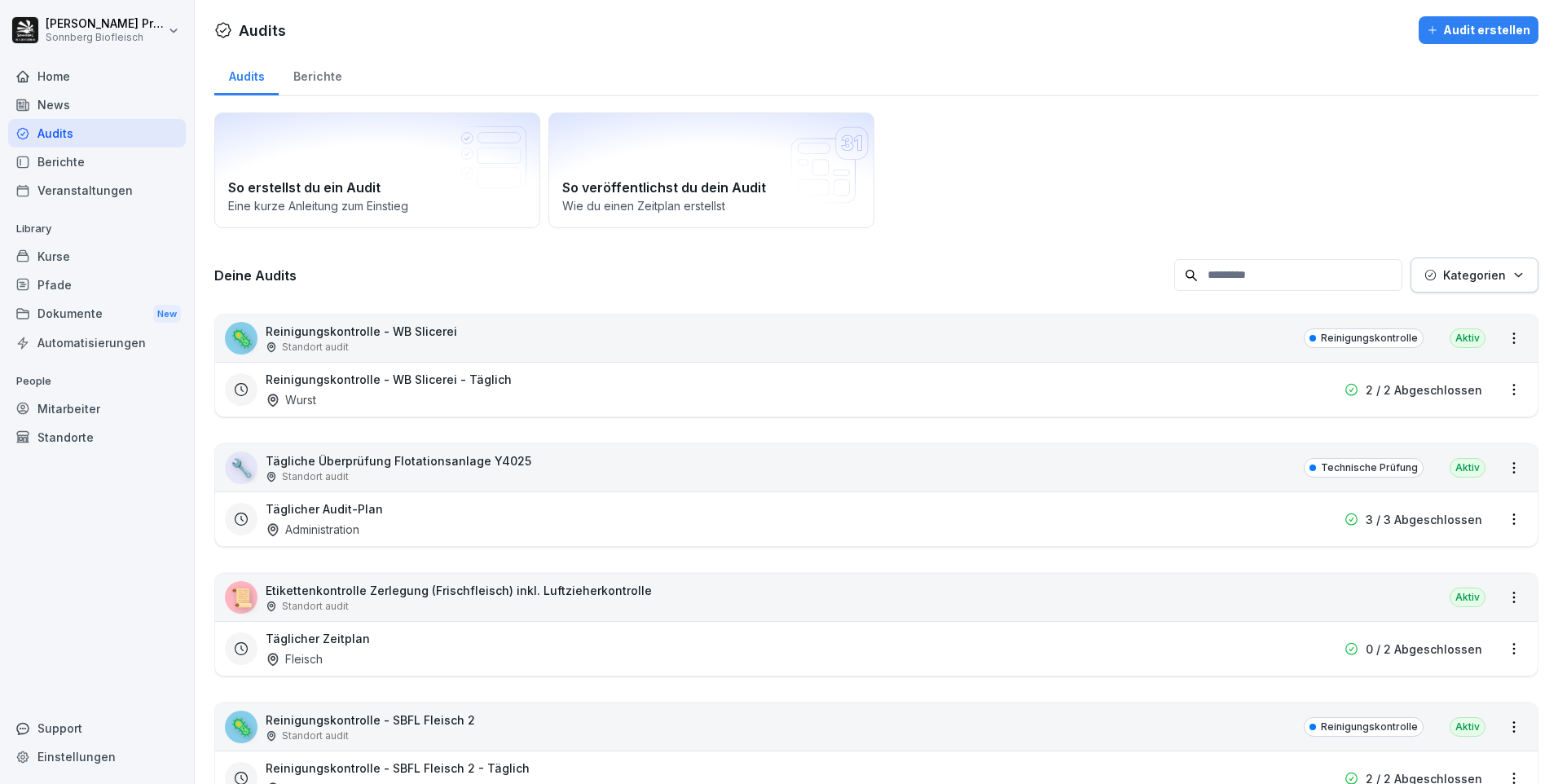
scroll to position [407, 0]
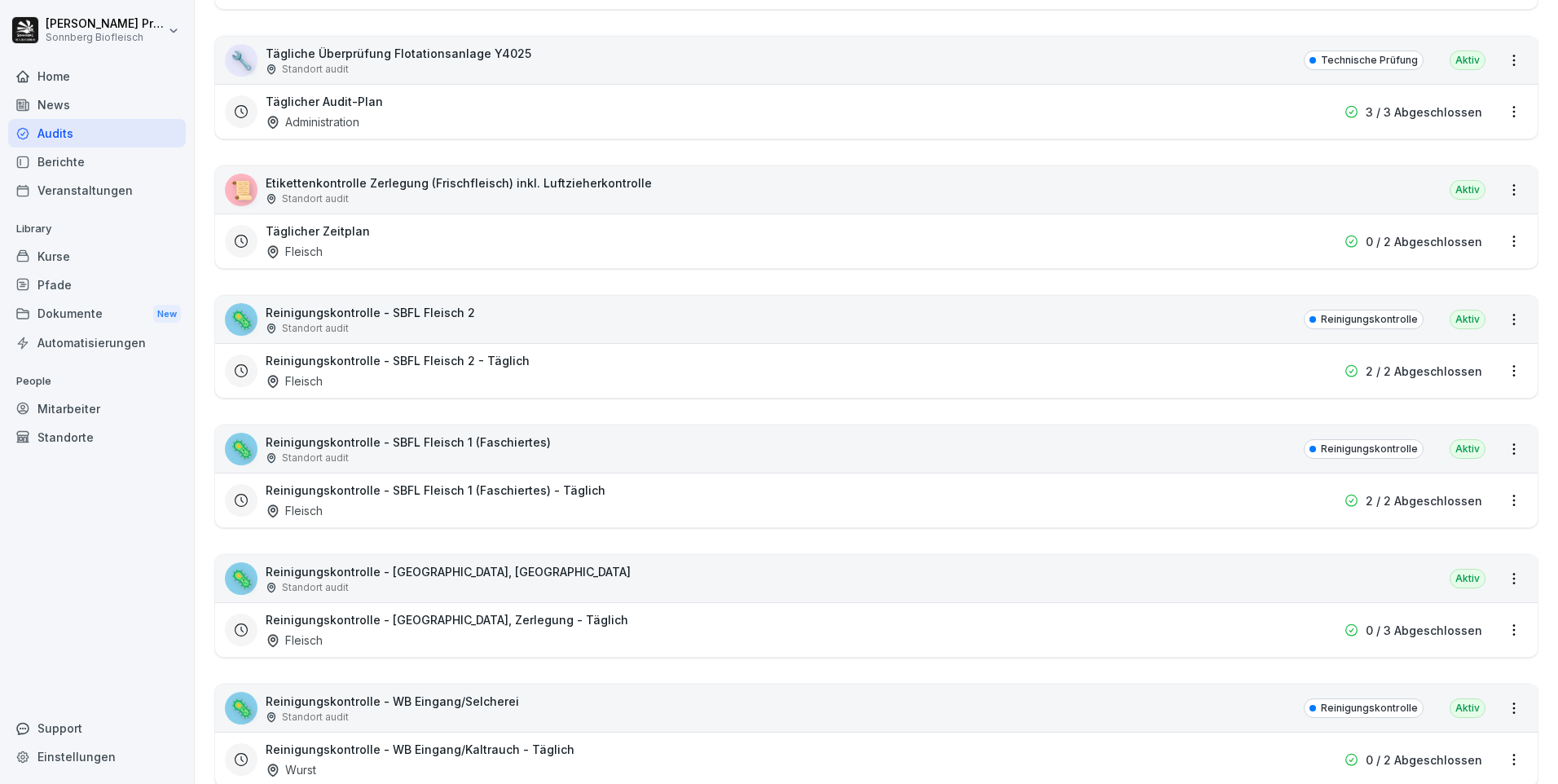
click at [692, 187] on div "📜 Etikettenkontrolle Zerlegung (Frischfleisch) inkl. Luftzieherkontrolle Stando…" at bounding box center [877, 190] width 1323 height 47
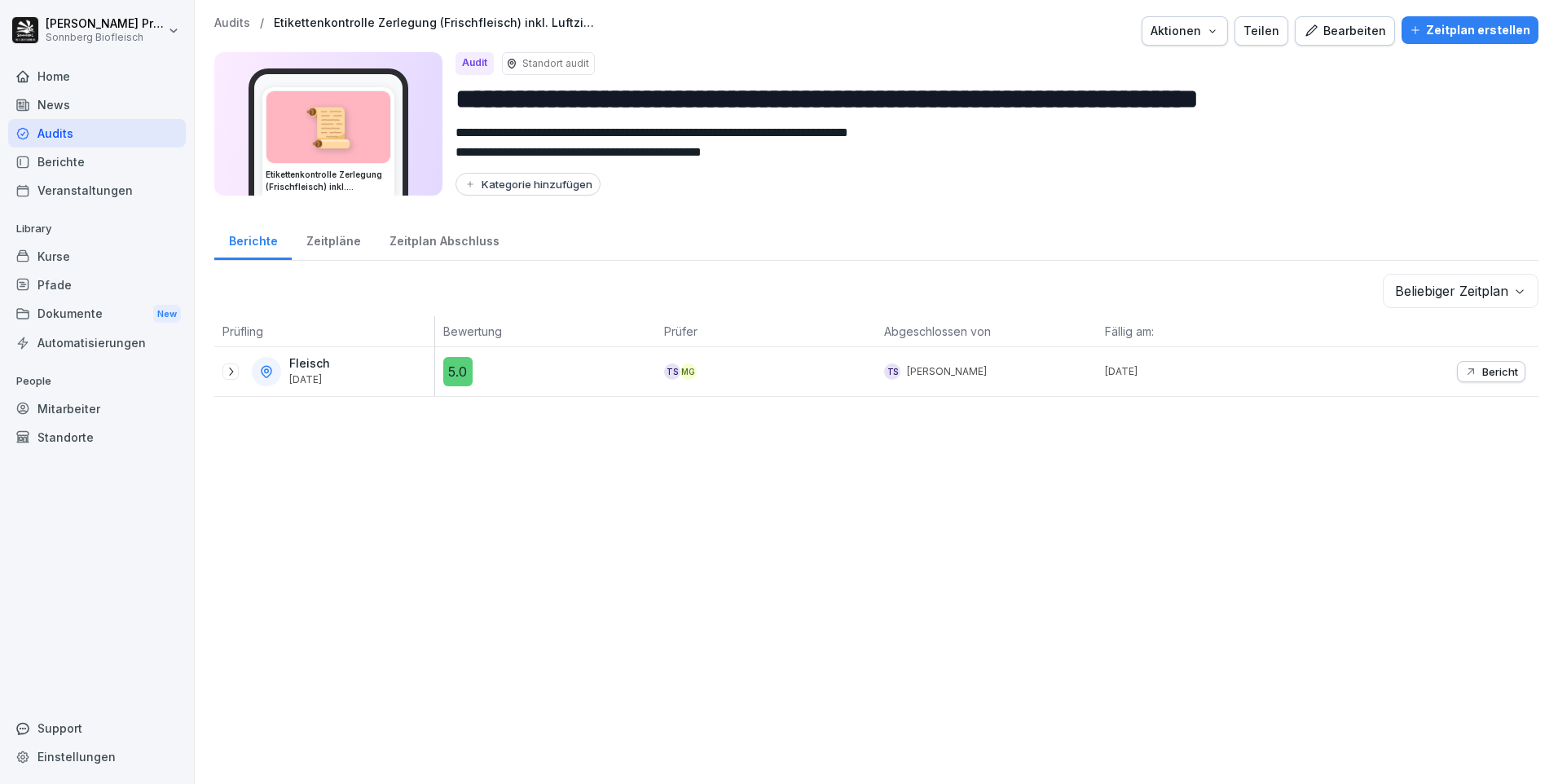
click at [235, 369] on icon at bounding box center [230, 371] width 13 height 13
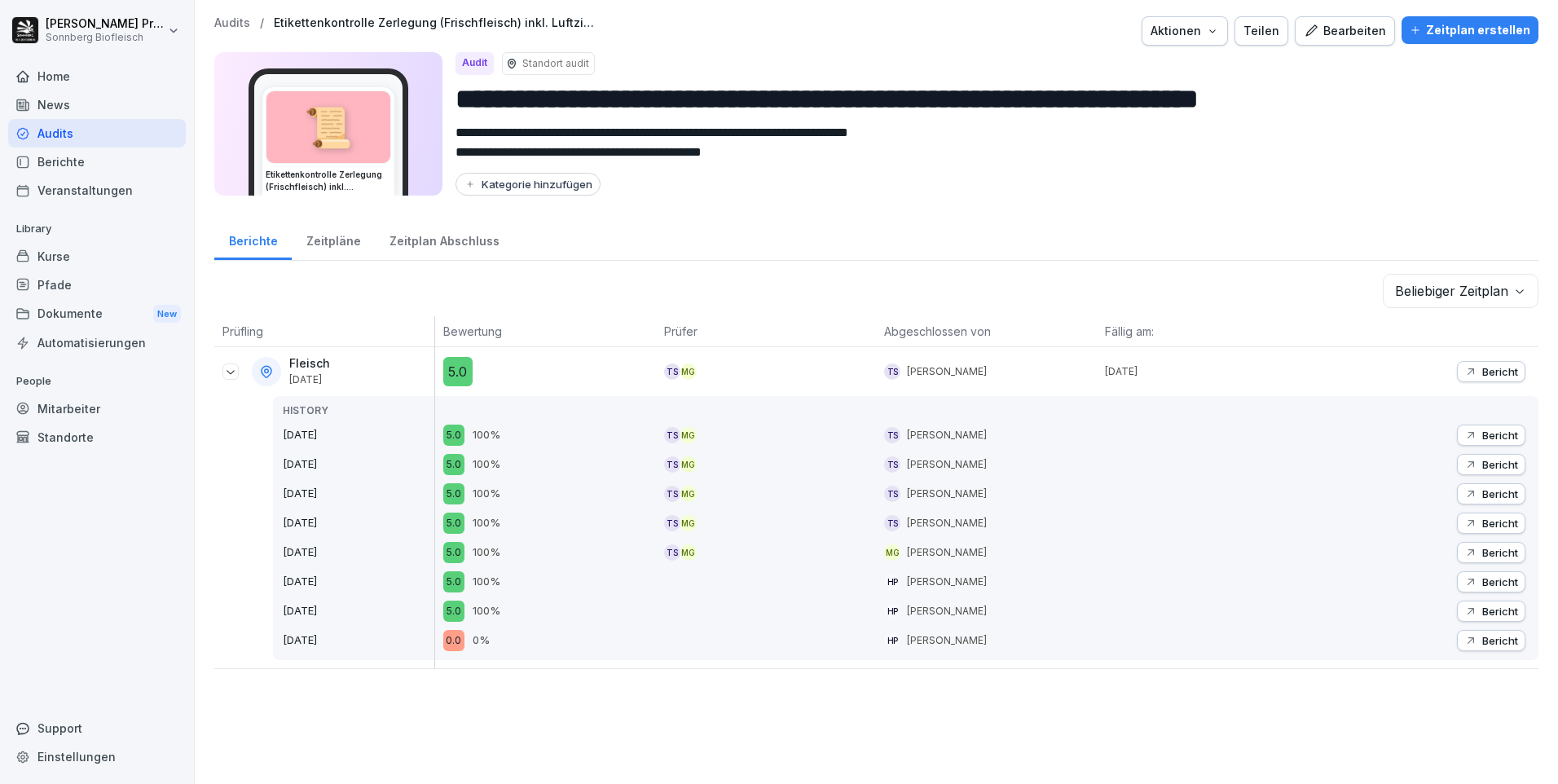
click at [239, 27] on p "Audits" at bounding box center [232, 24] width 35 height 14
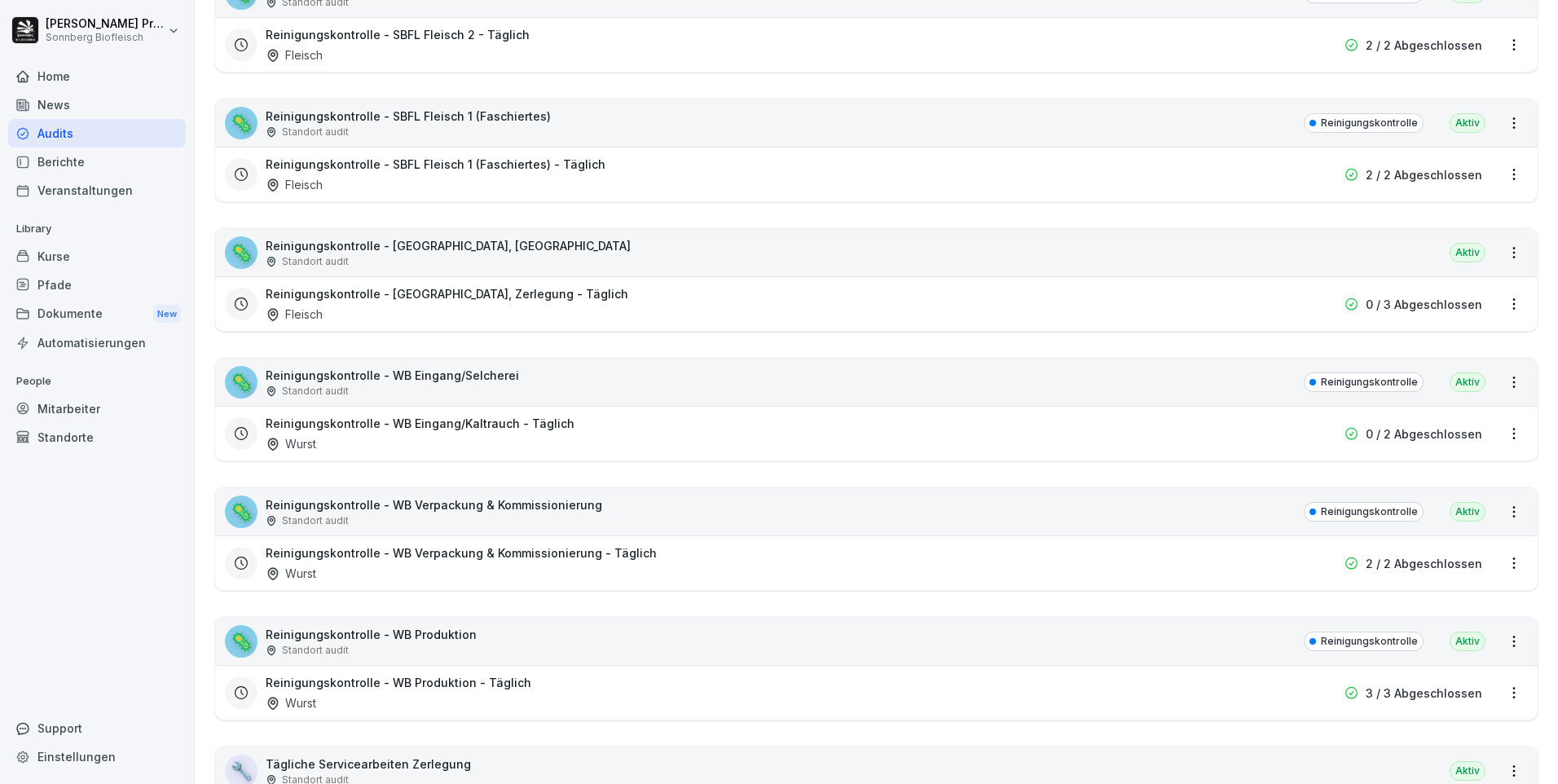
scroll to position [814, 0]
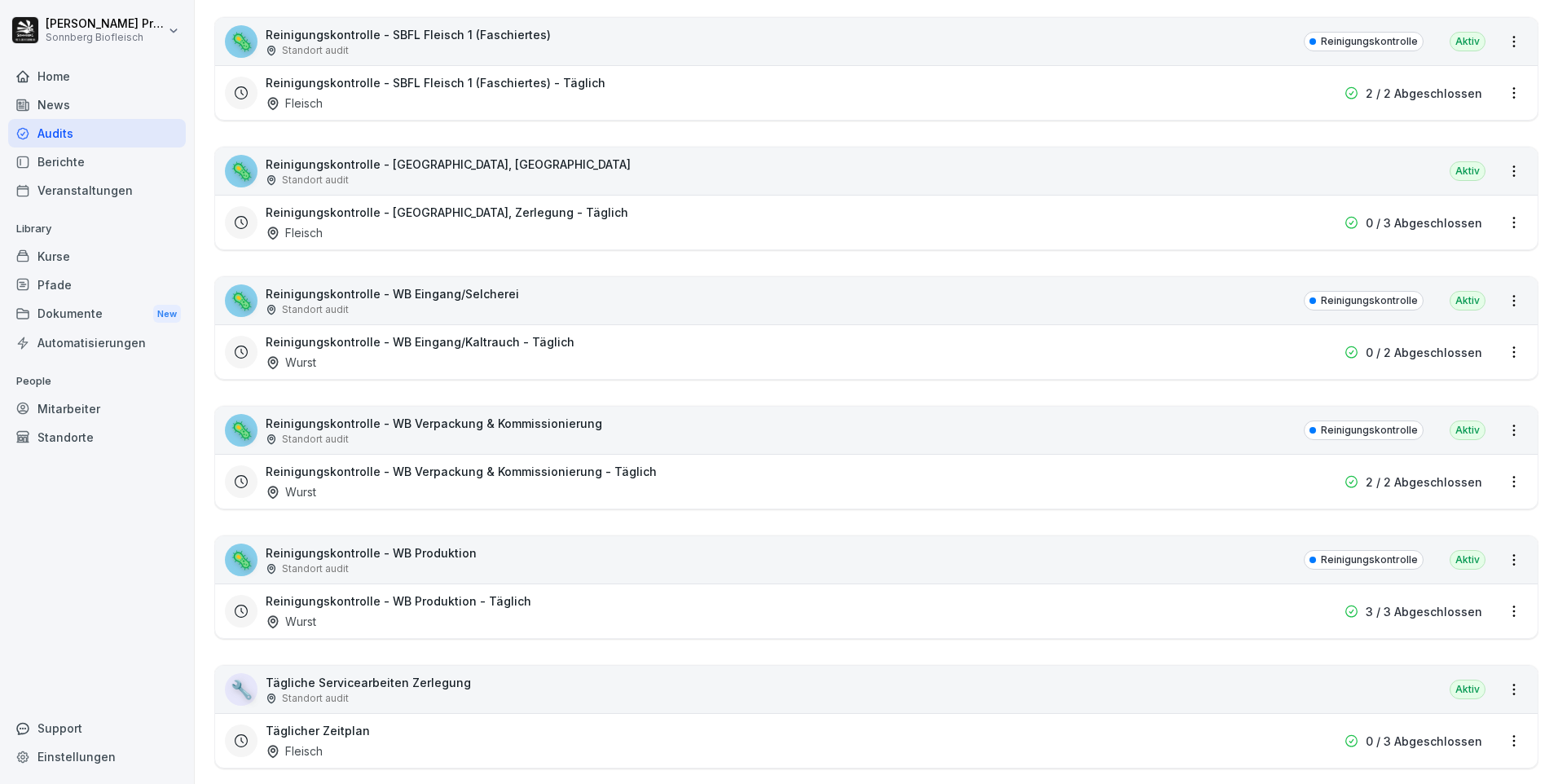
click at [582, 301] on div "🦠 Reinigungskontrolle - WB Eingang/Selcherei Standort audit Reinigungskontrolle…" at bounding box center [877, 301] width 1323 height 47
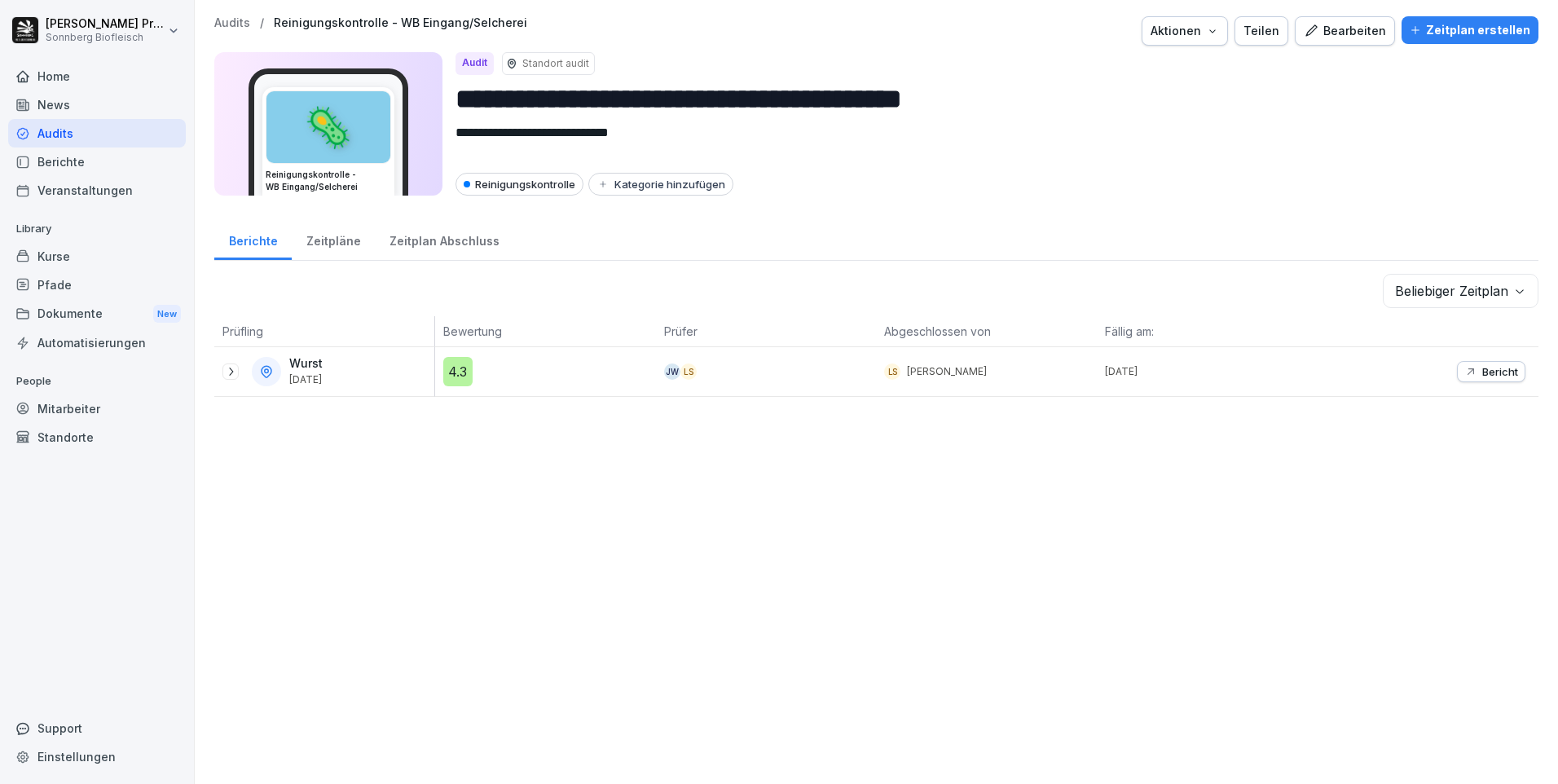
click at [230, 371] on icon at bounding box center [230, 371] width 13 height 13
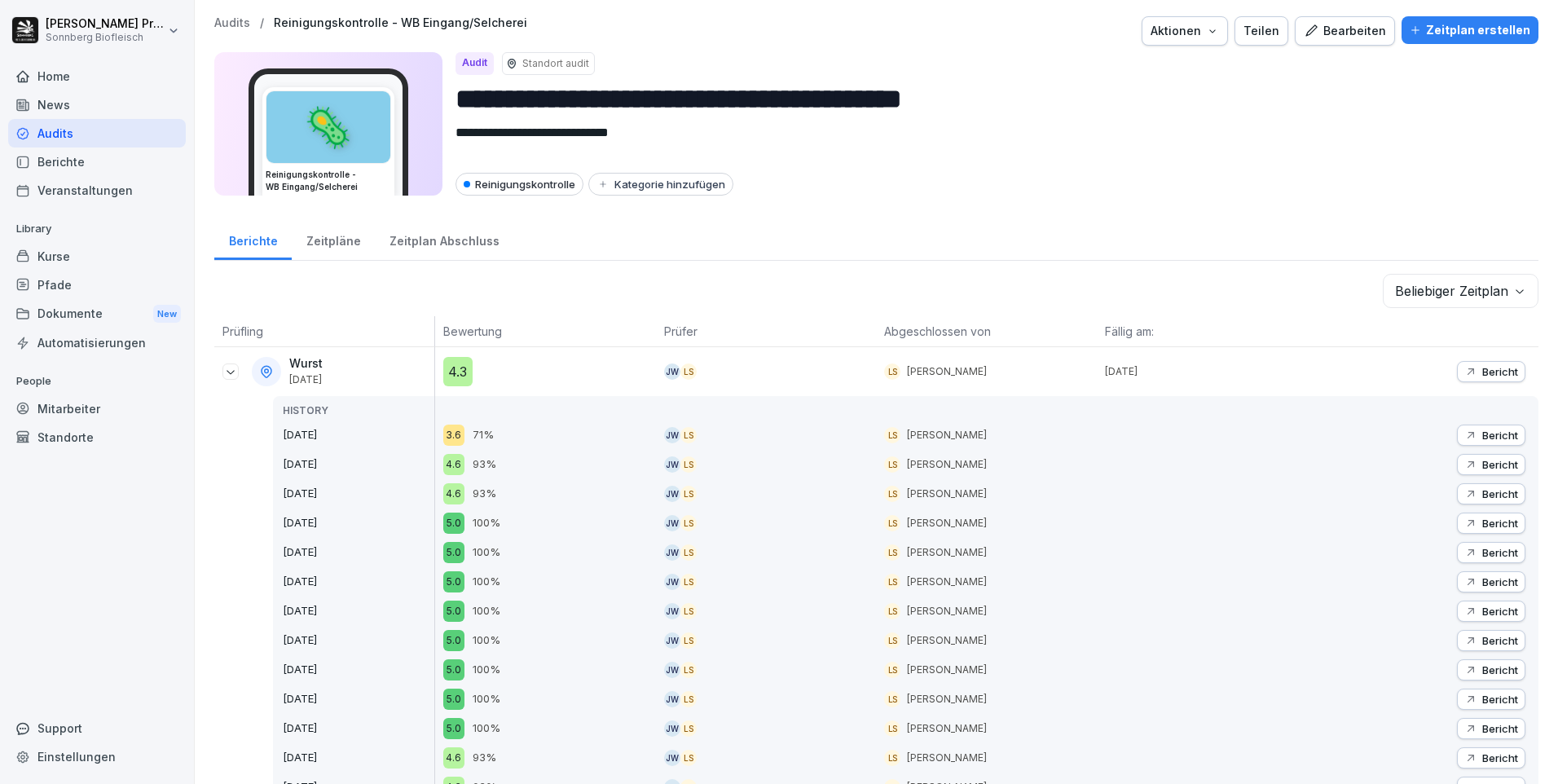
click at [234, 20] on p "Audits" at bounding box center [232, 24] width 35 height 14
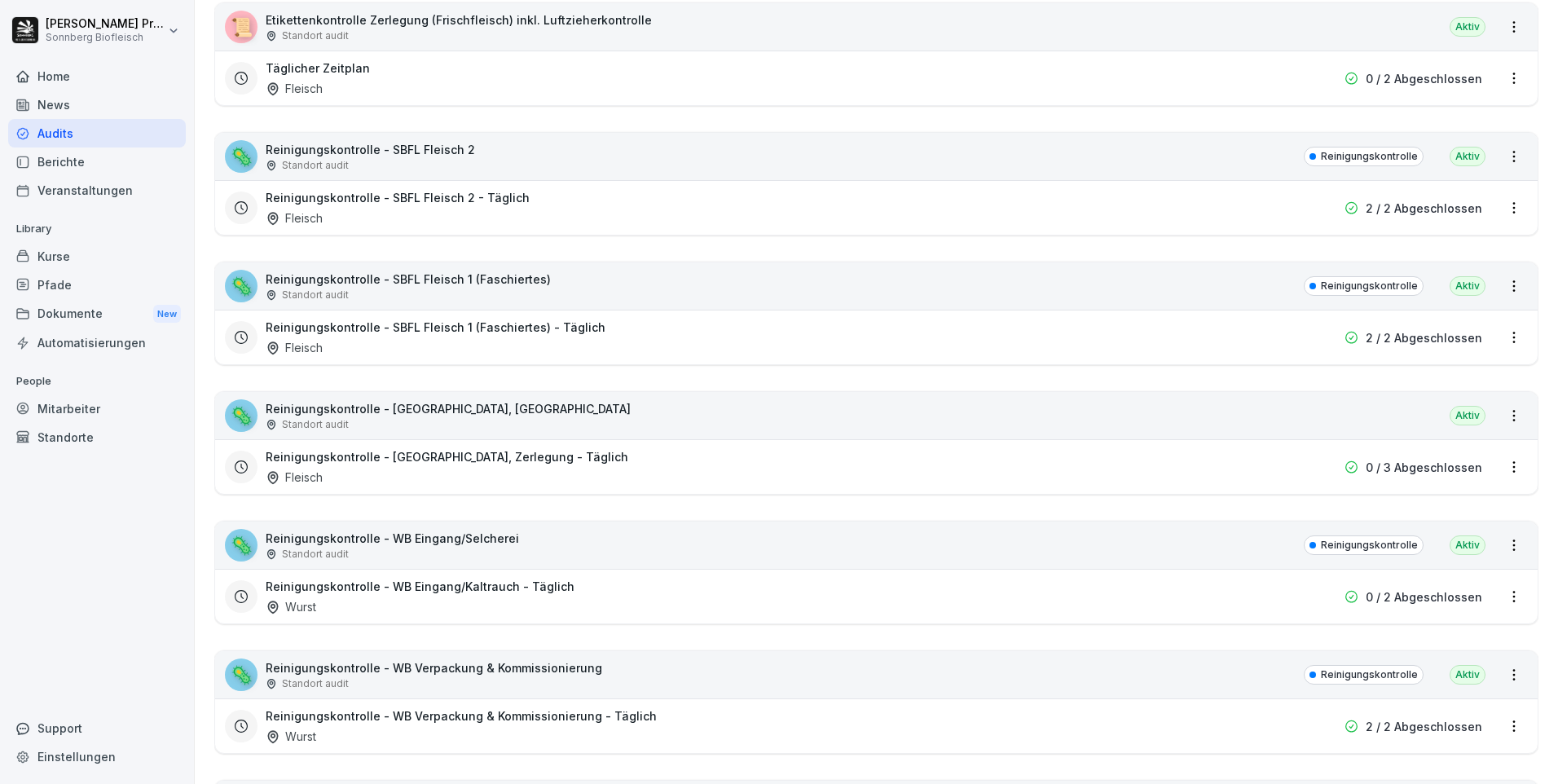
scroll to position [651, 0]
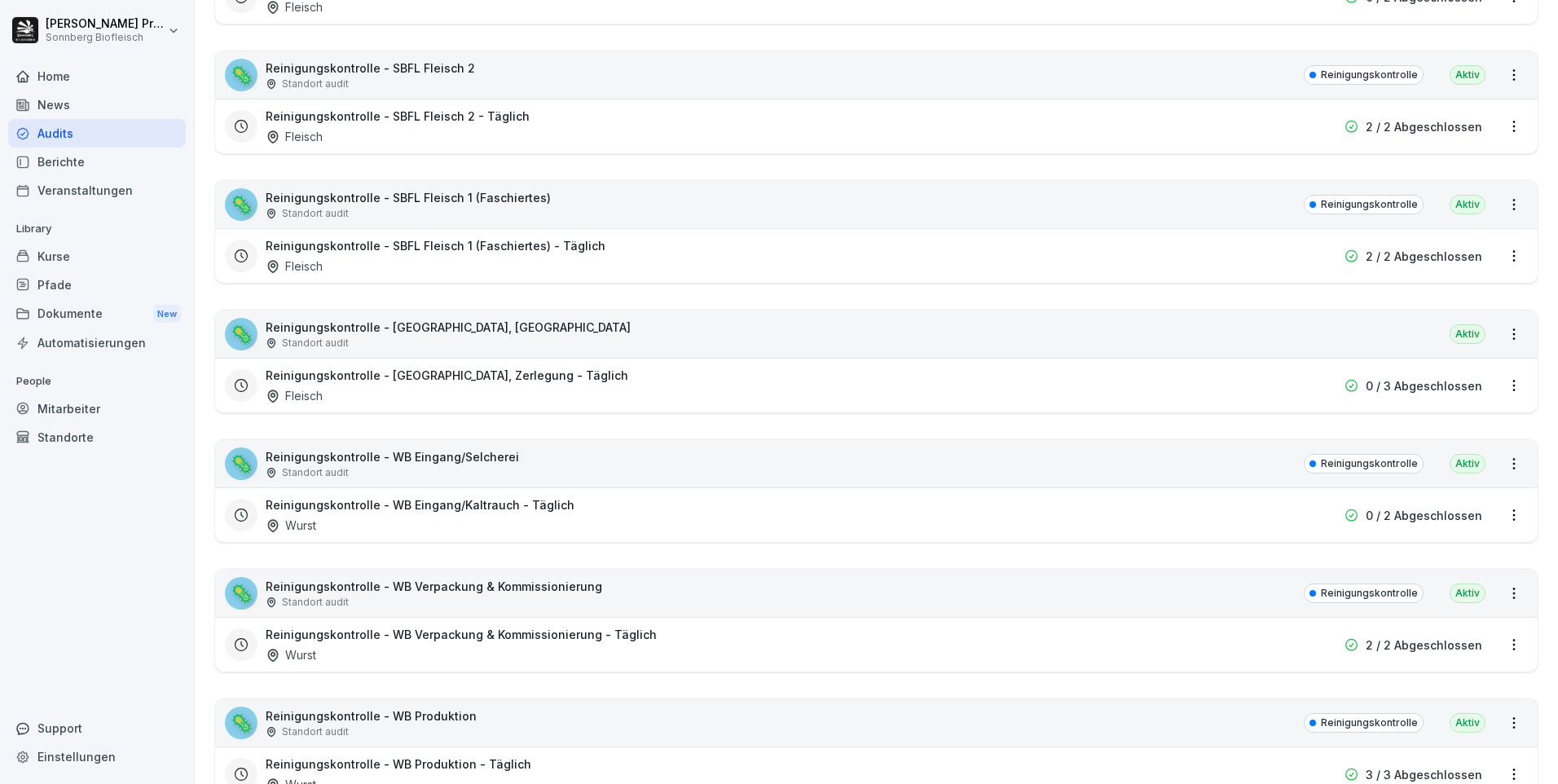
click at [583, 334] on div "🦠 Reinigungskontrolle - Sonnbergstraße, Zerlegung Standort audit Aktiv" at bounding box center [877, 333] width 1323 height 47
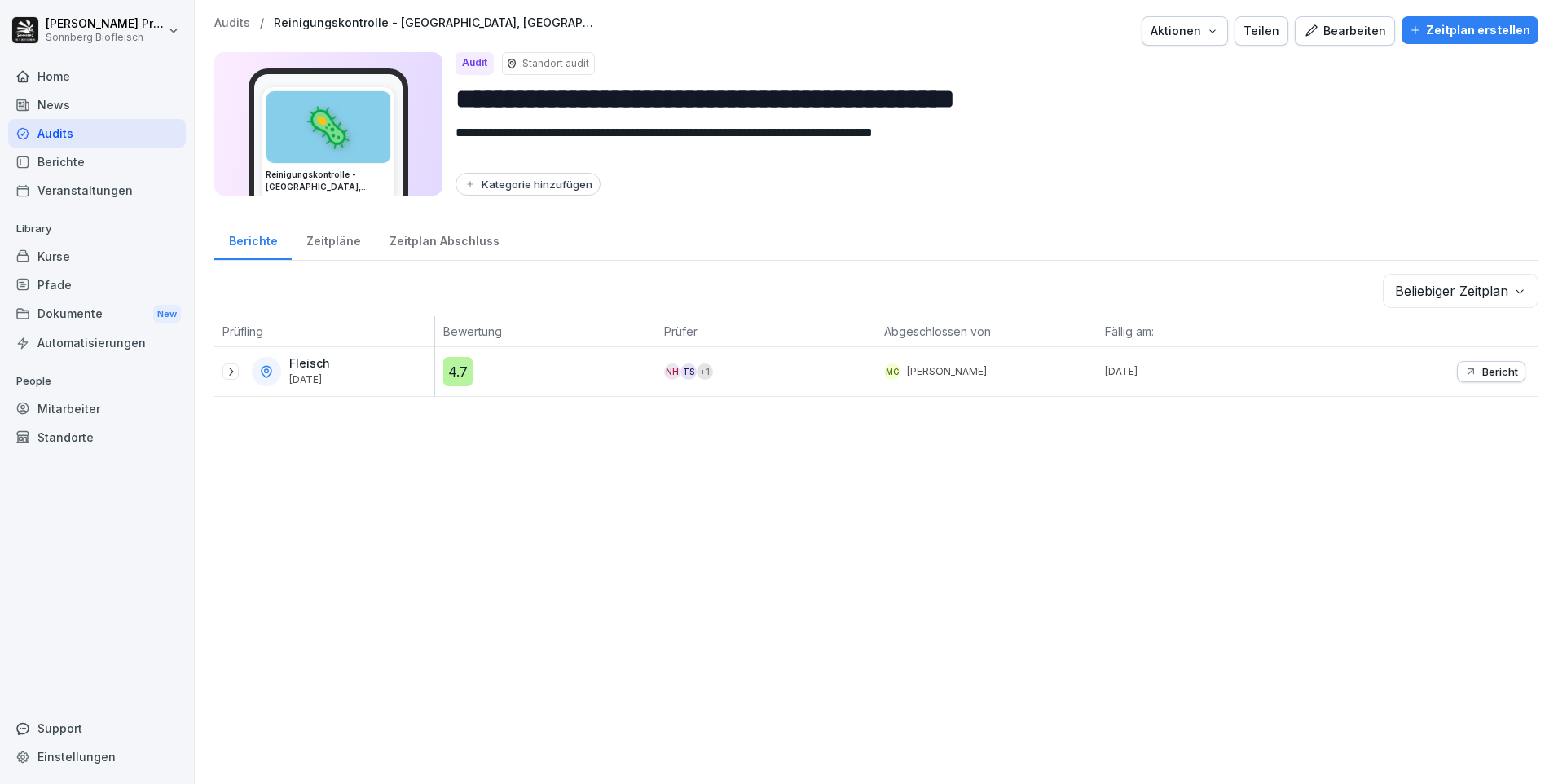
click at [231, 372] on icon at bounding box center [230, 371] width 13 height 13
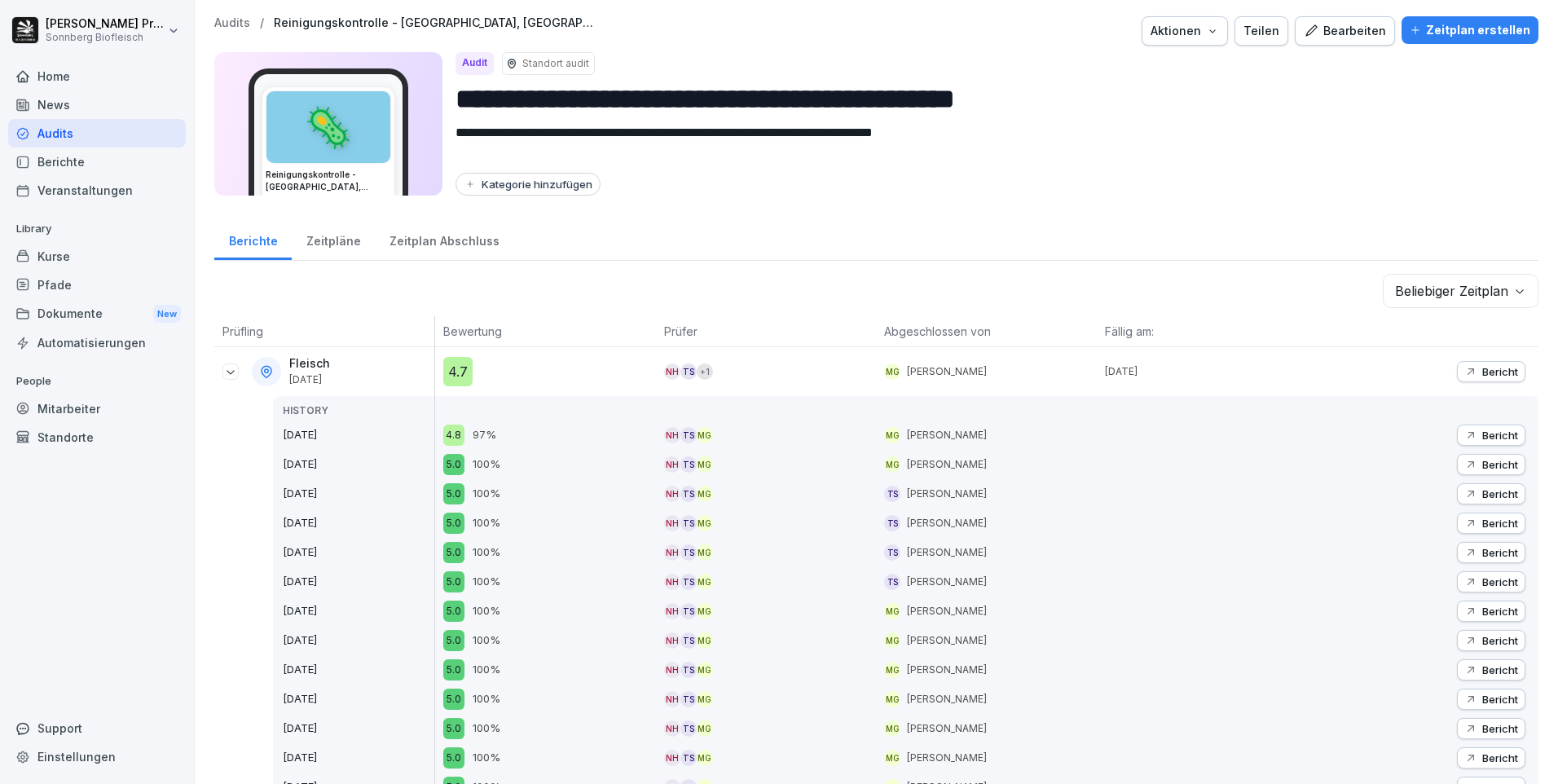
click at [230, 26] on p "Audits" at bounding box center [232, 24] width 35 height 14
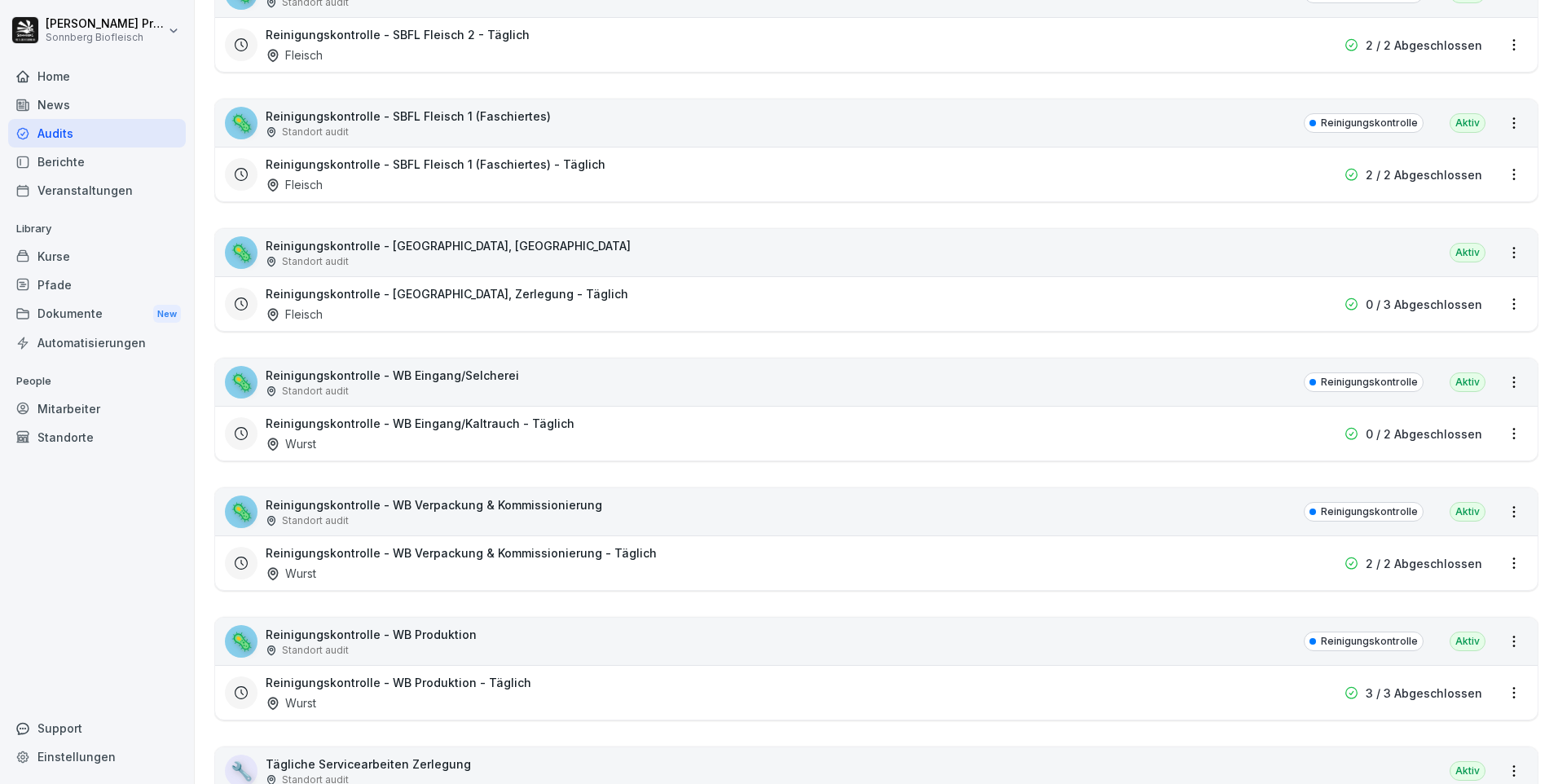
scroll to position [896, 0]
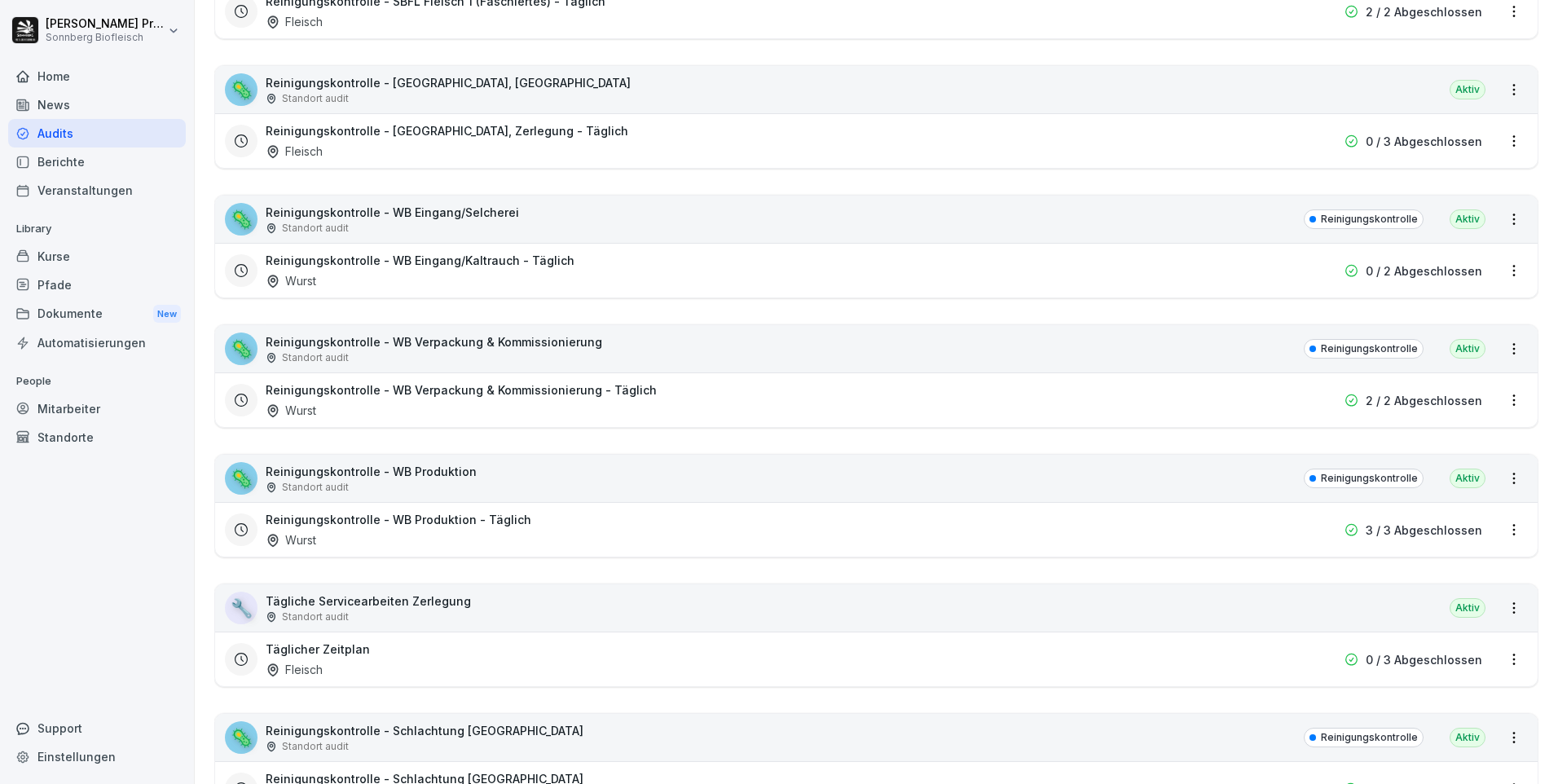
click at [363, 357] on div "Standort audit" at bounding box center [434, 357] width 337 height 15
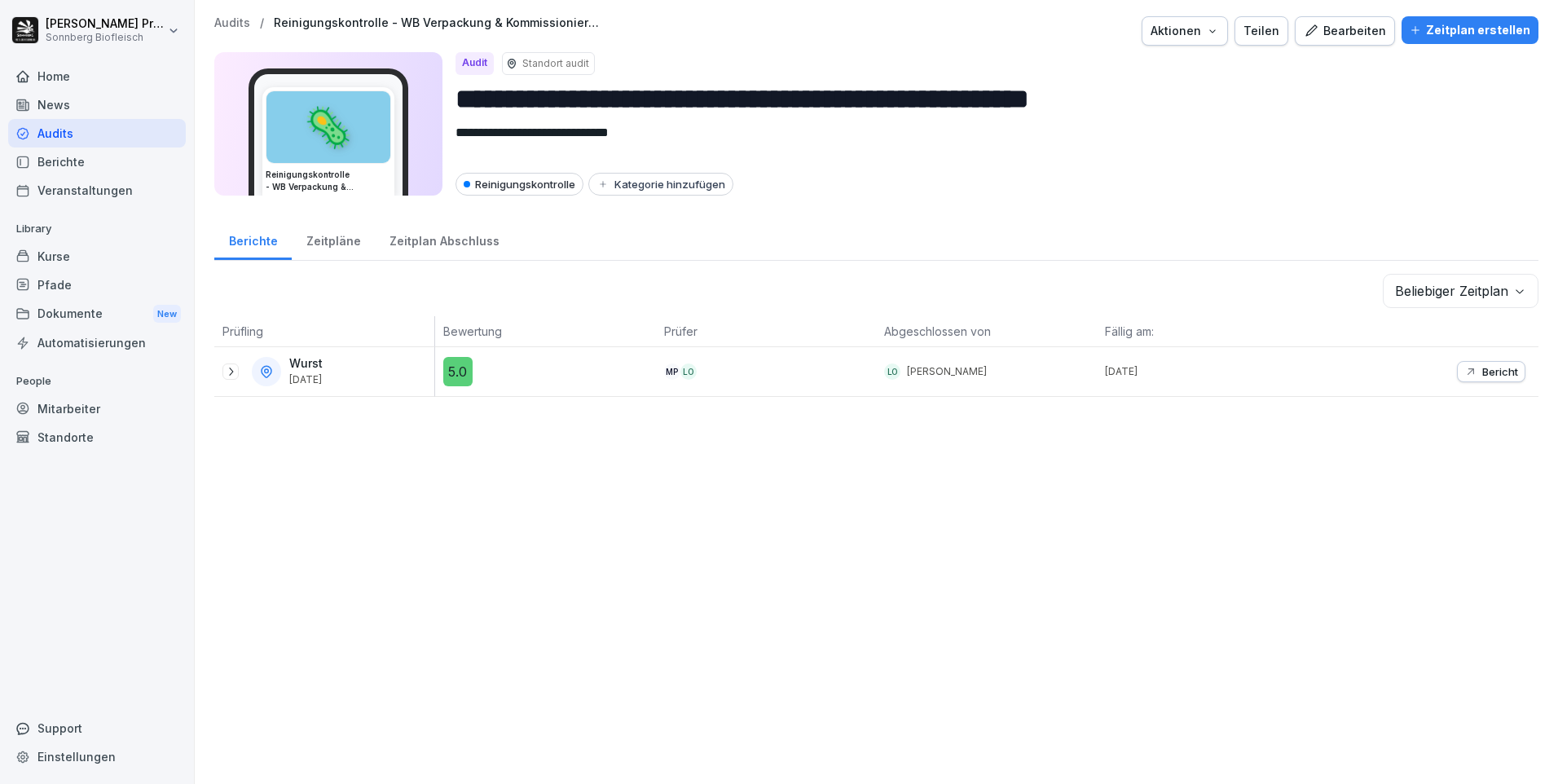
click at [229, 373] on icon at bounding box center [230, 371] width 13 height 13
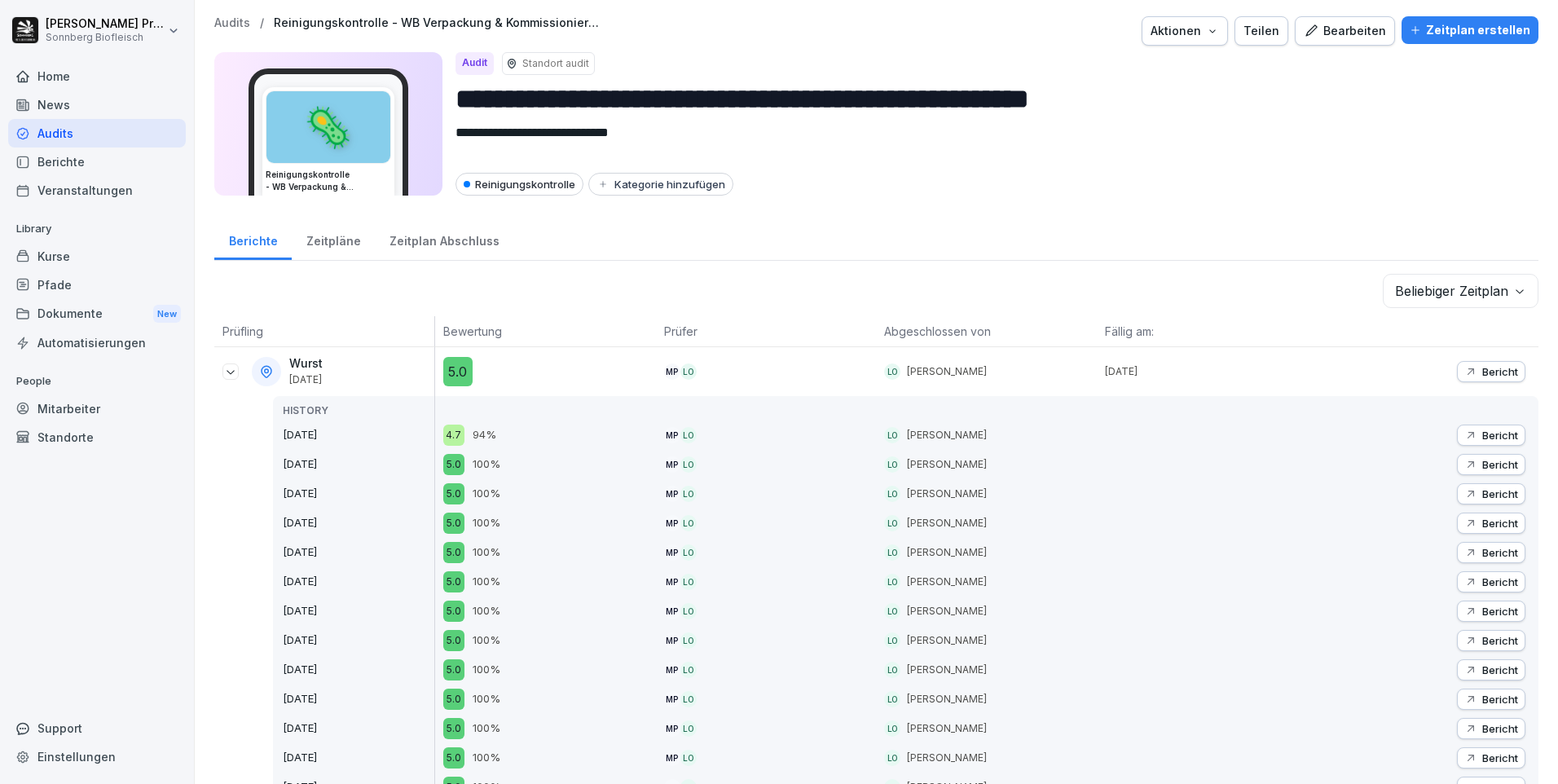
click at [234, 26] on p "Audits" at bounding box center [232, 24] width 35 height 14
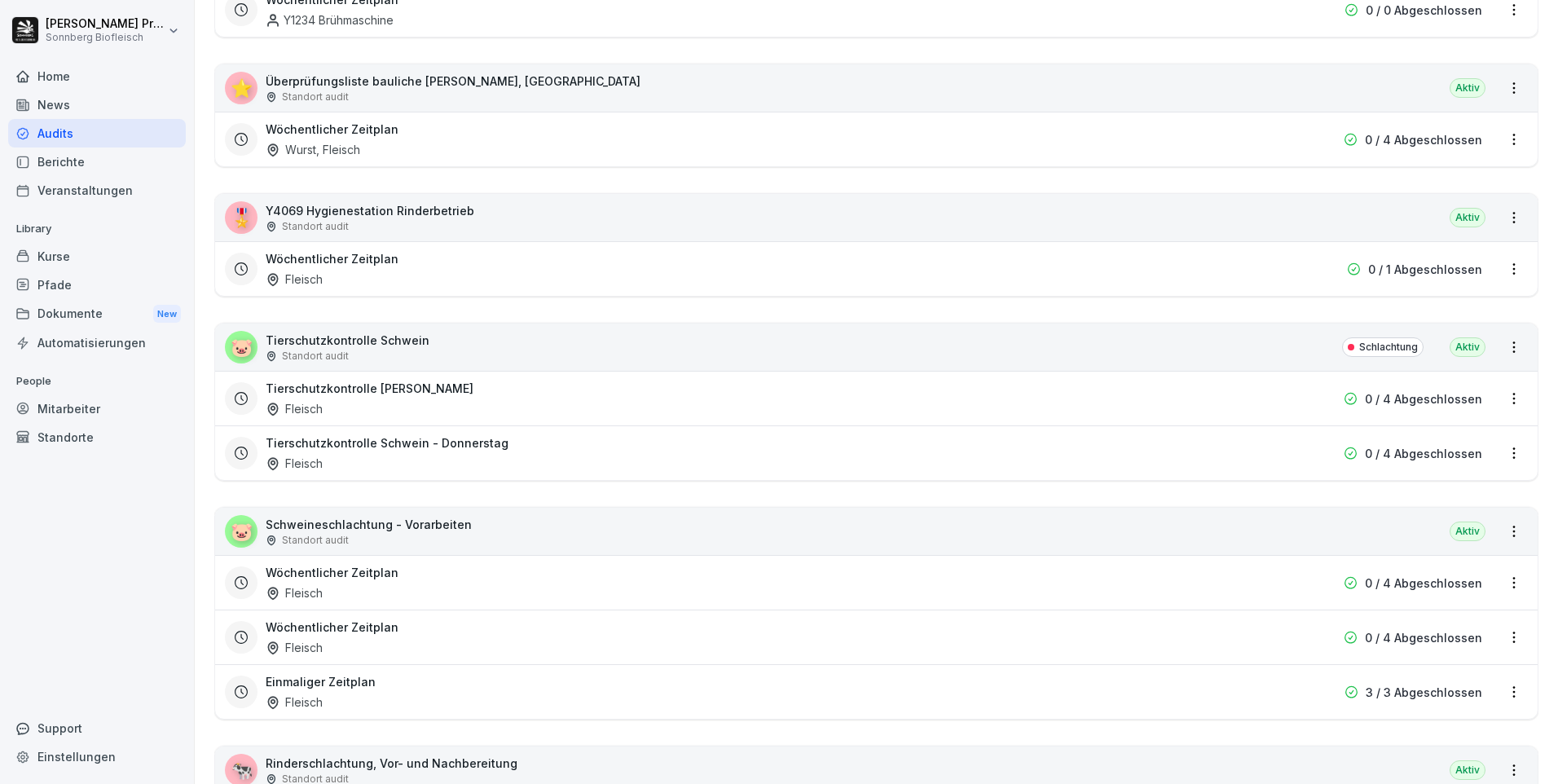
scroll to position [2200, 0]
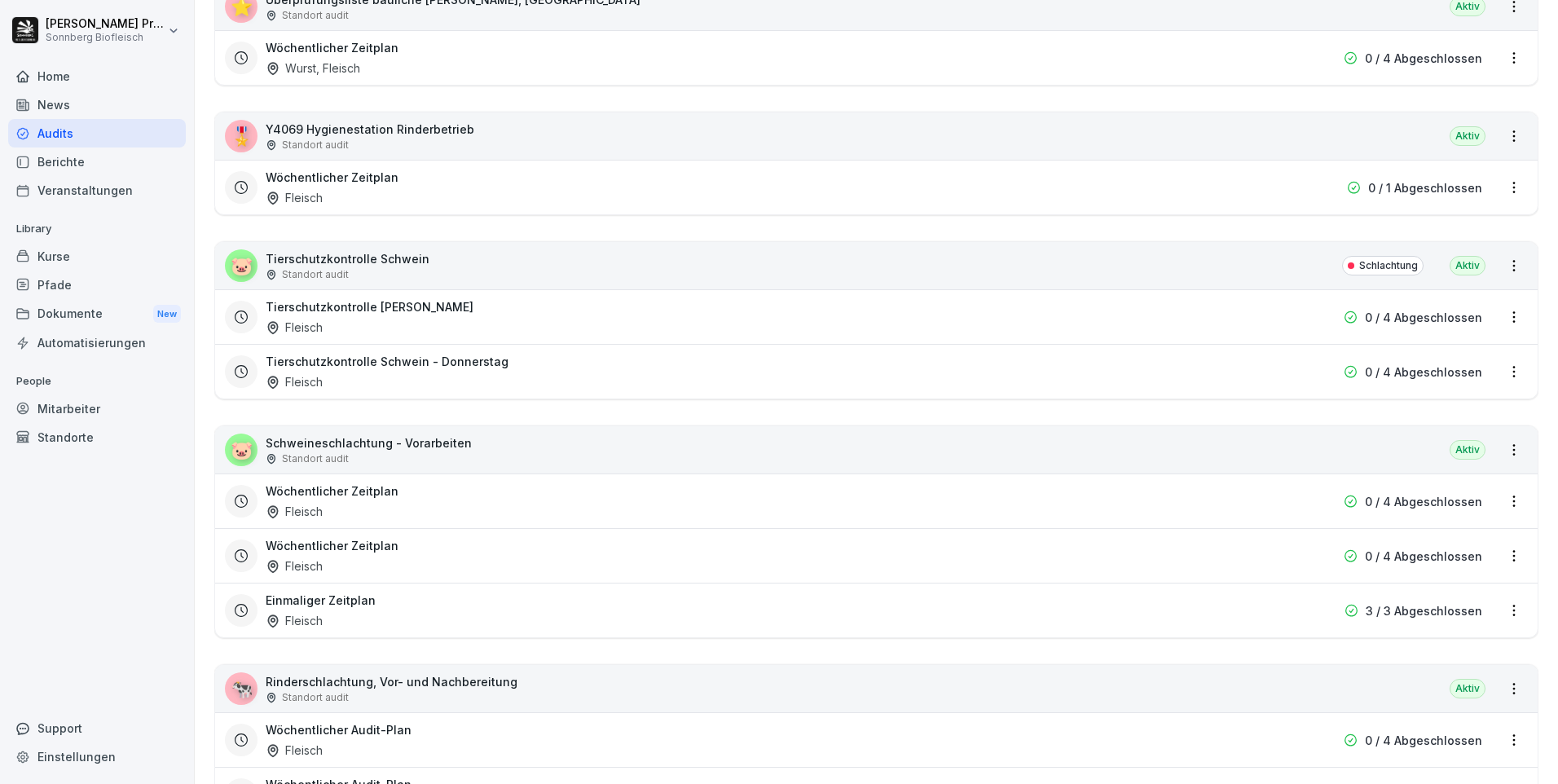
click at [360, 317] on div "Tierschutzkontrolle Schwein - Montag Fleisch" at bounding box center [772, 317] width 1013 height 37
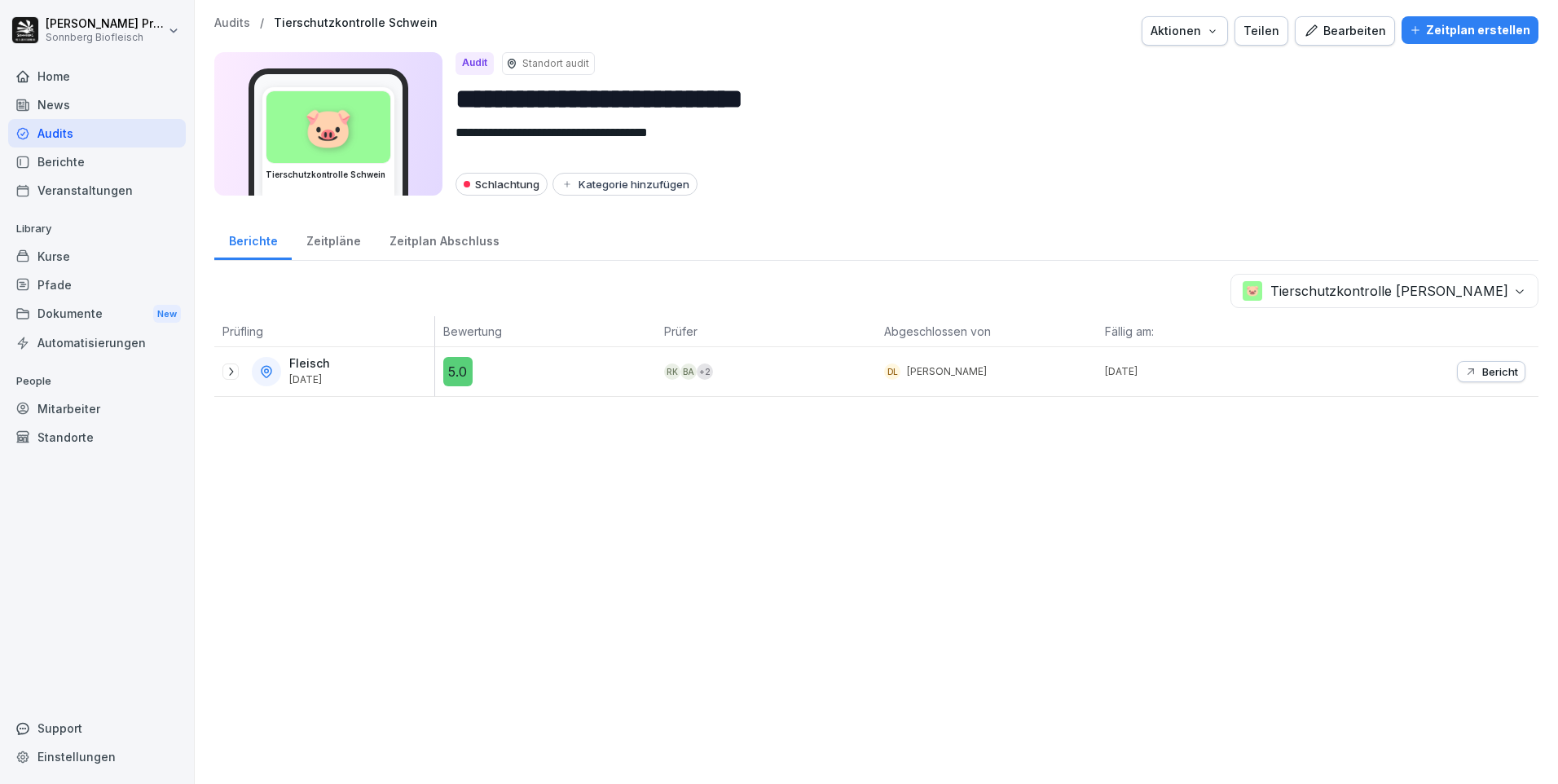
click at [228, 374] on icon at bounding box center [230, 371] width 13 height 13
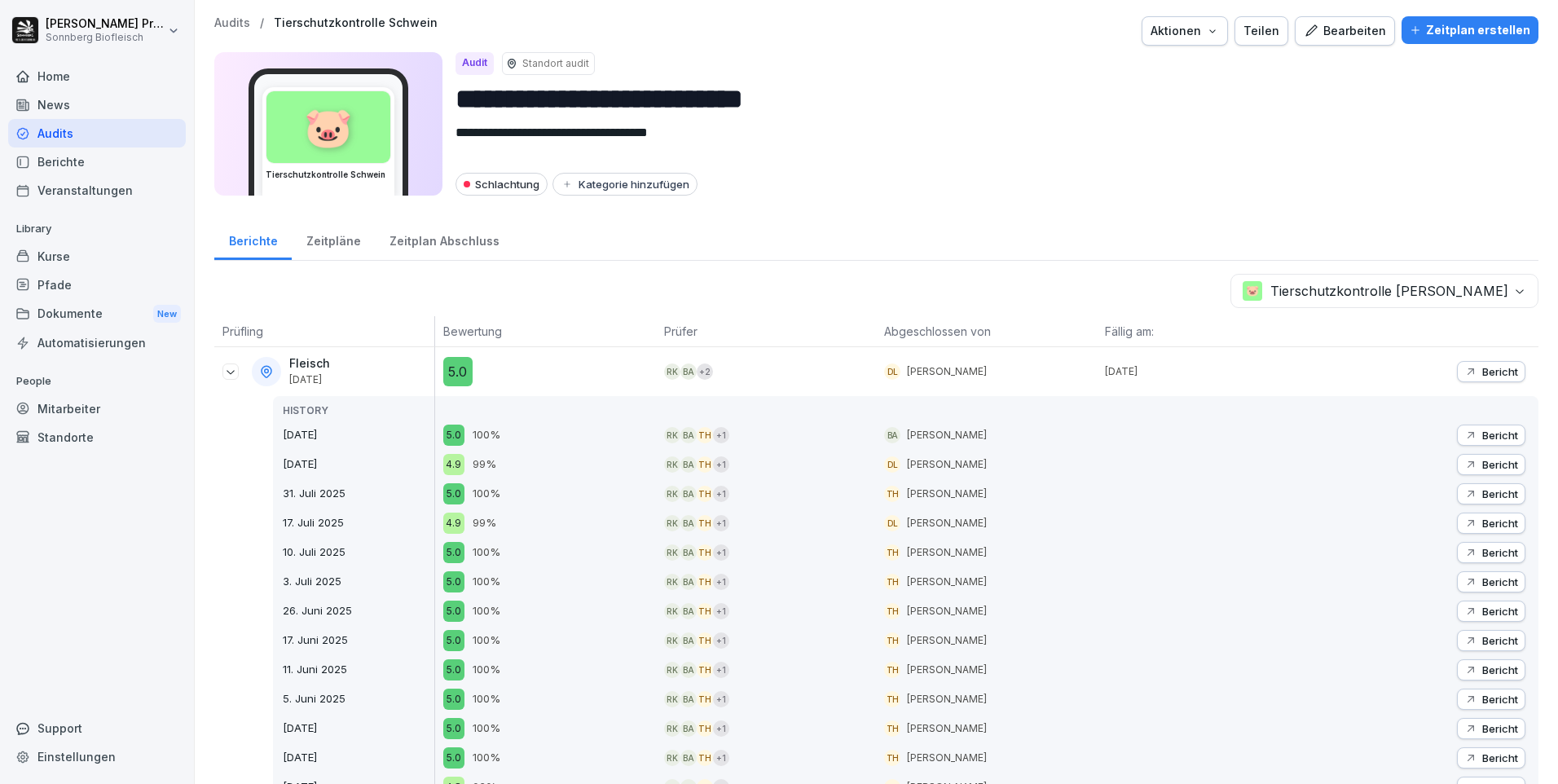
click at [231, 23] on p "Audits" at bounding box center [232, 24] width 35 height 14
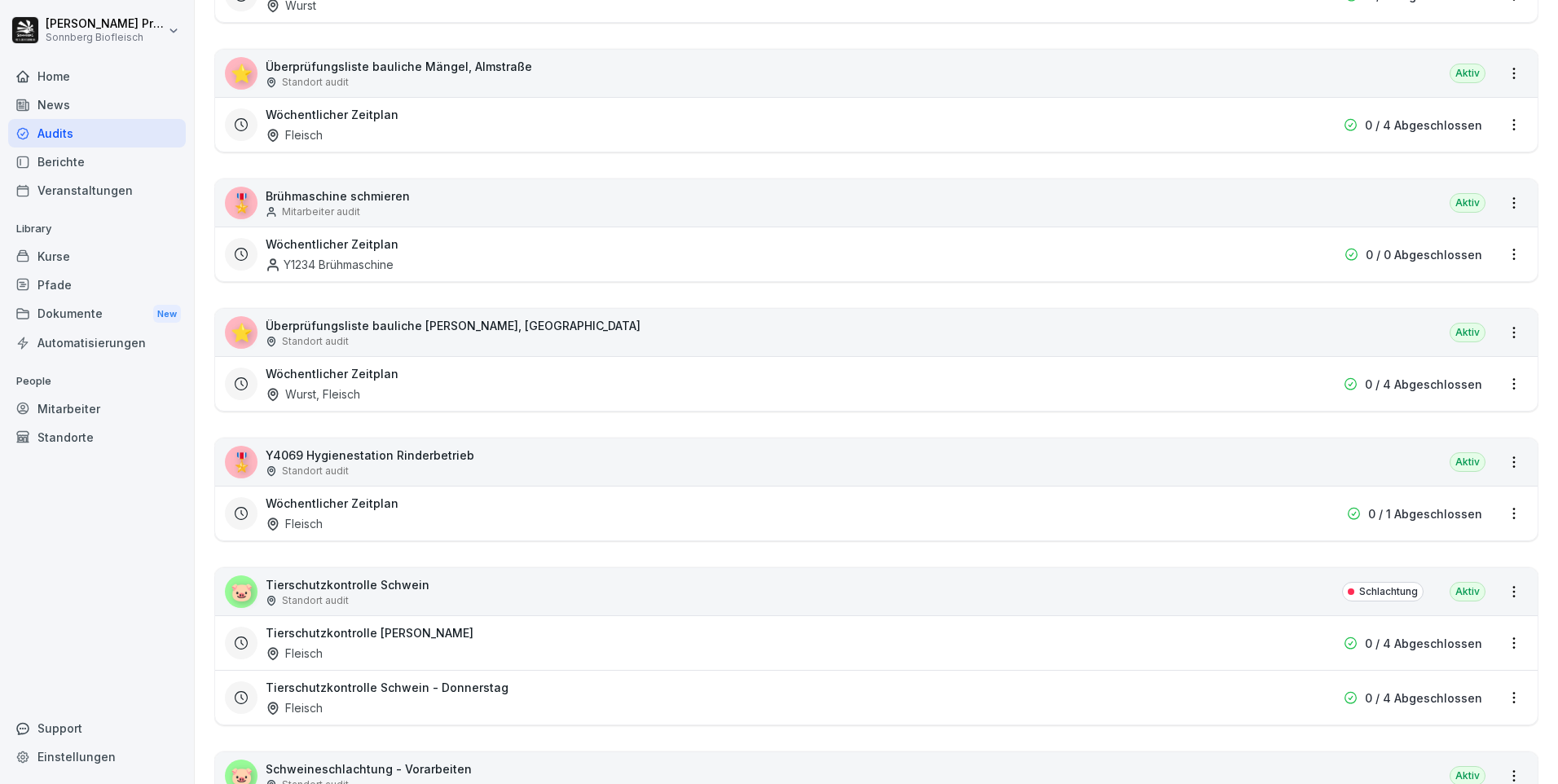
scroll to position [2362, 0]
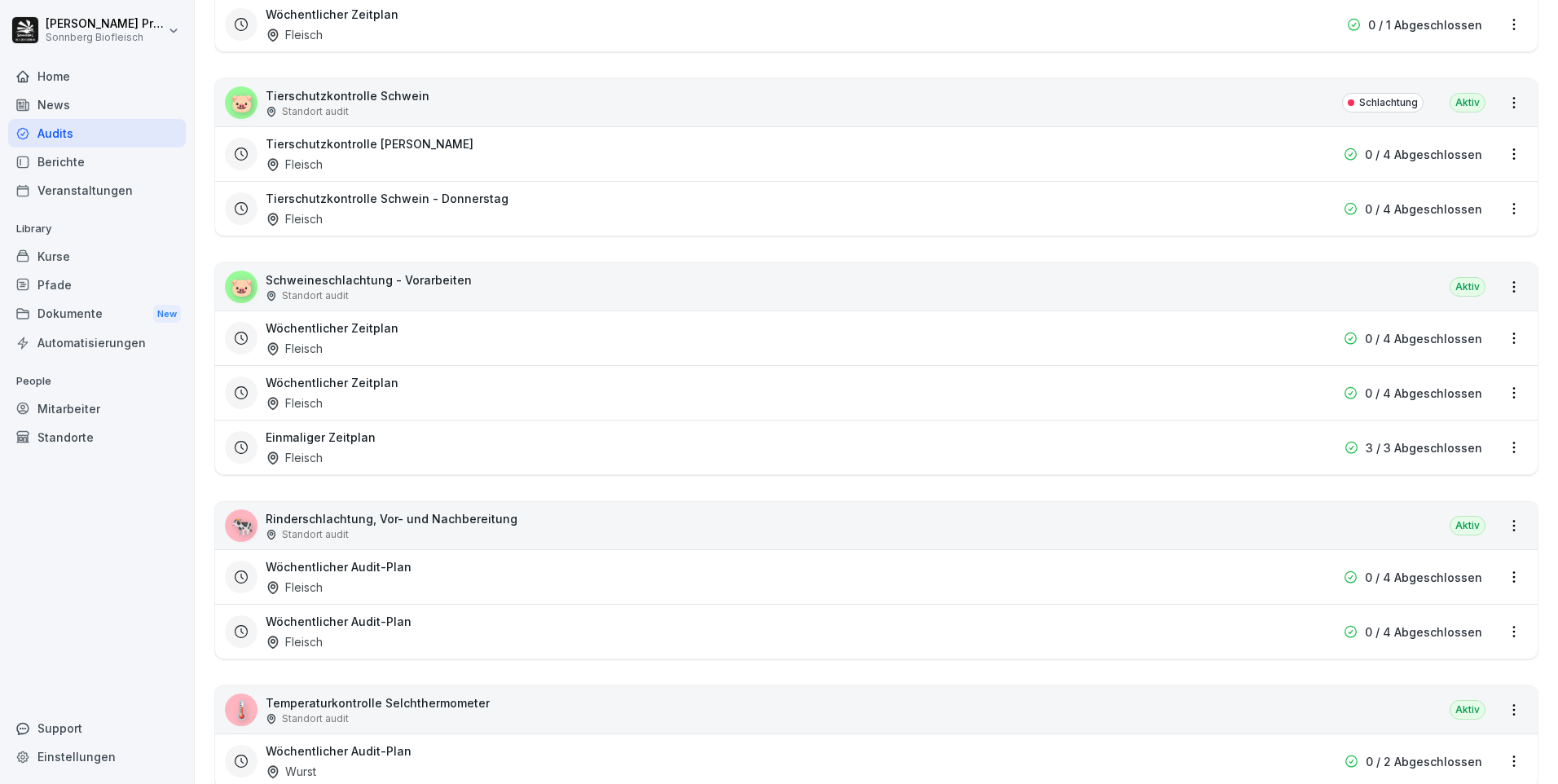
click at [533, 285] on div "🐷 Schweineschlachtung - Vorarbeiten Standort audit Aktiv" at bounding box center [877, 286] width 1323 height 47
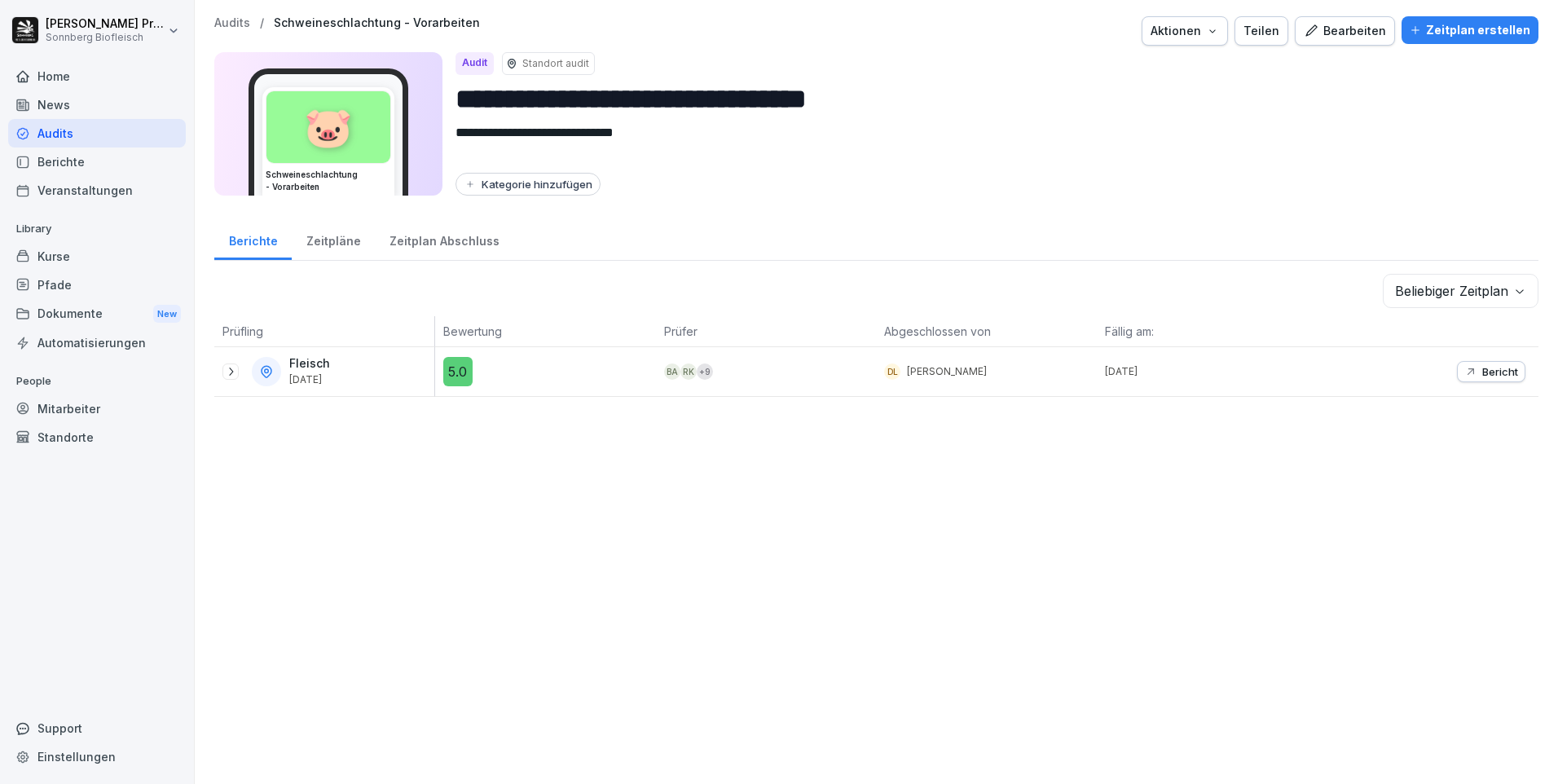
click at [234, 369] on icon at bounding box center [230, 371] width 13 height 13
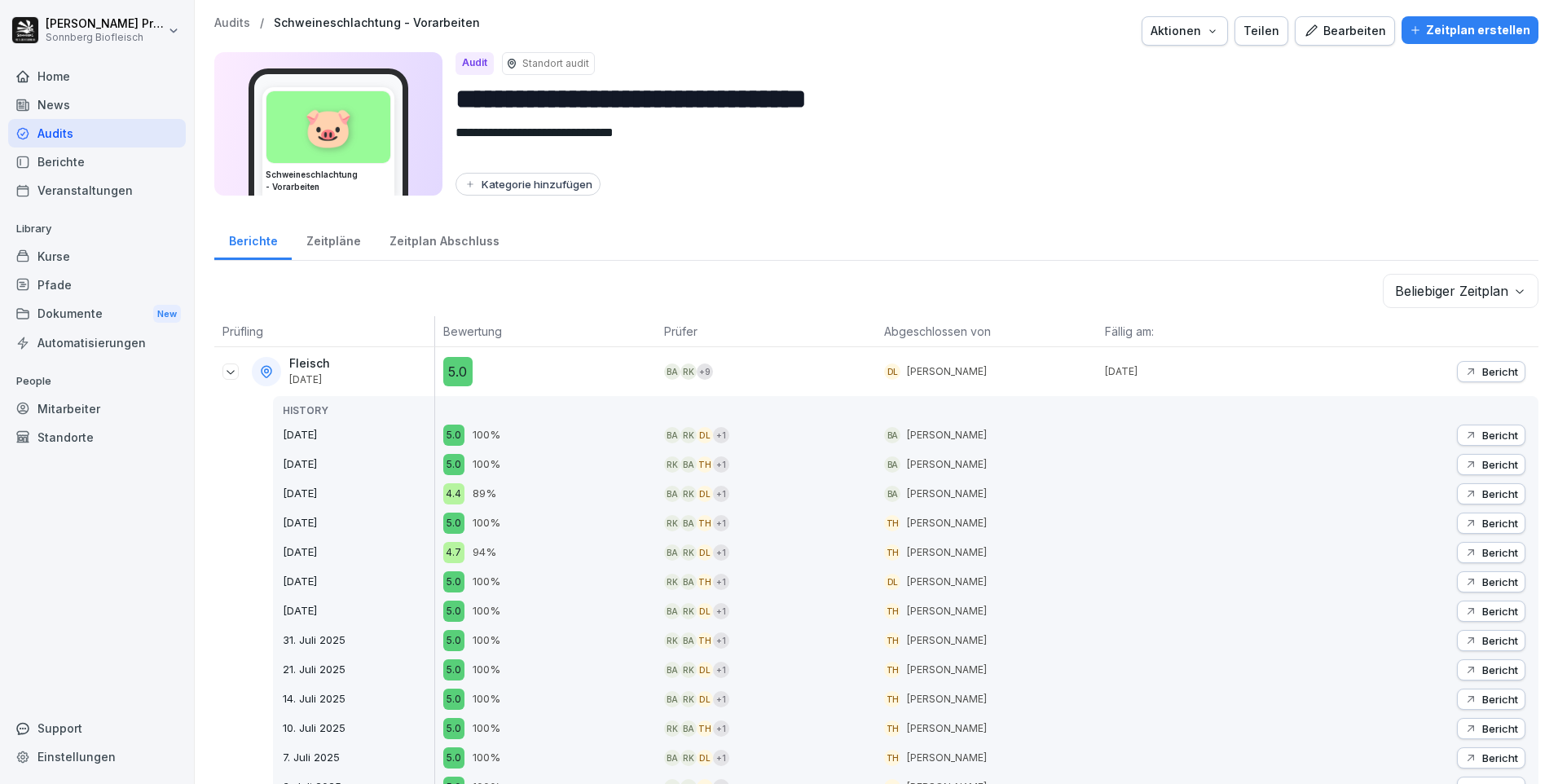
click at [233, 23] on p "Audits" at bounding box center [232, 24] width 35 height 14
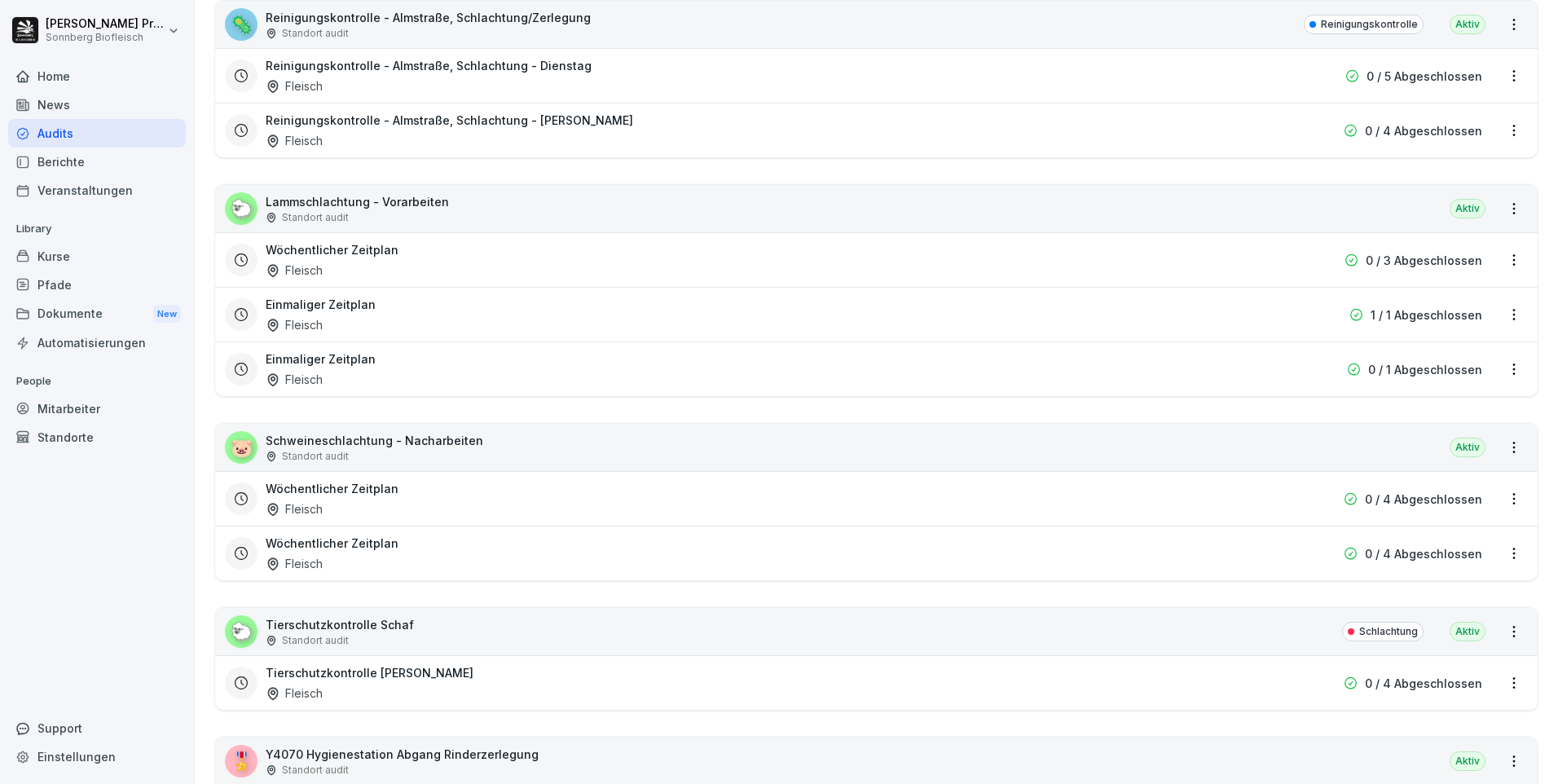
scroll to position [3340, 0]
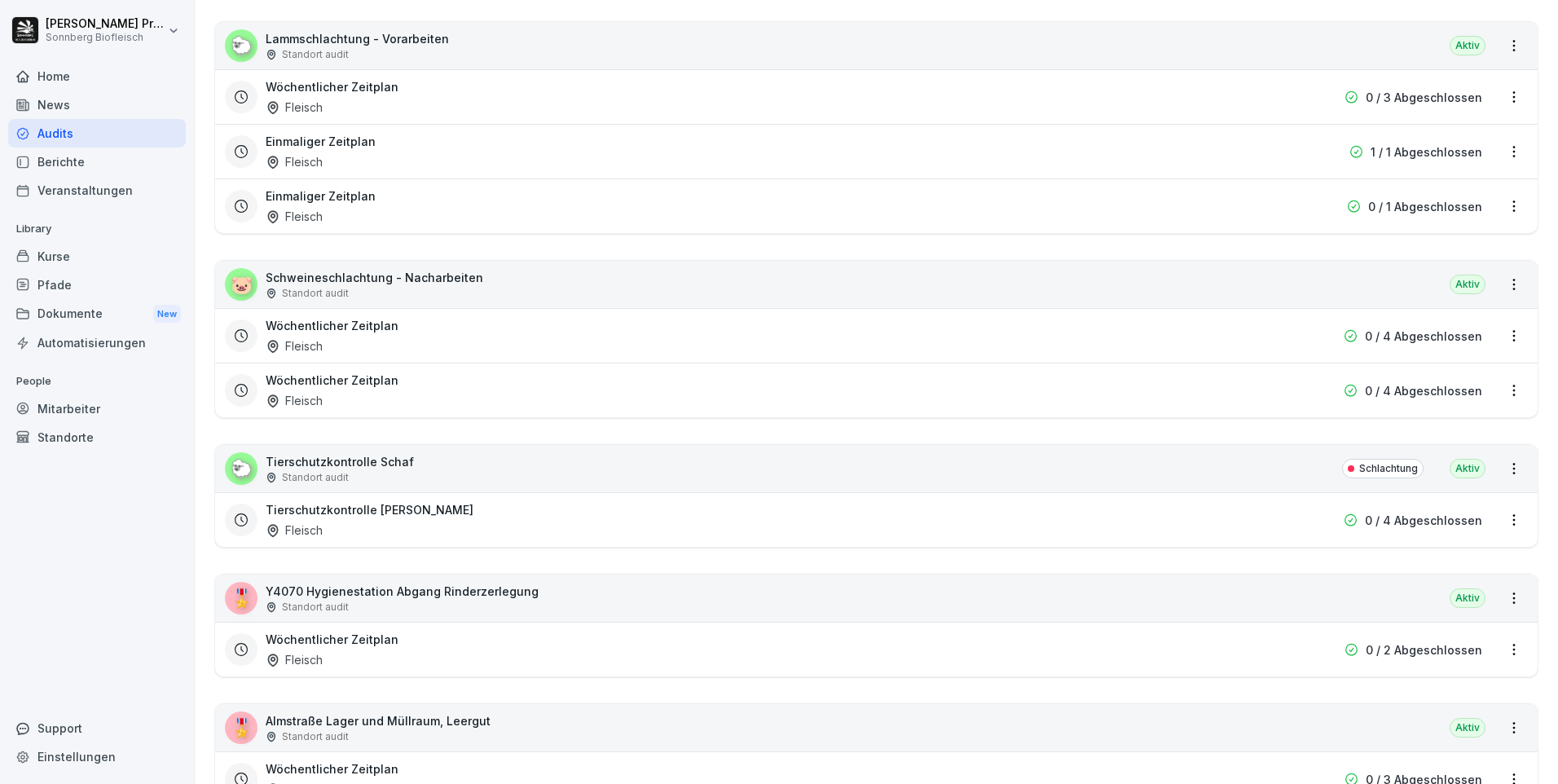
click at [467, 464] on div "🐑 Tierschutzkontrolle Schaf Standort audit Schlachtung Aktiv" at bounding box center [877, 468] width 1323 height 47
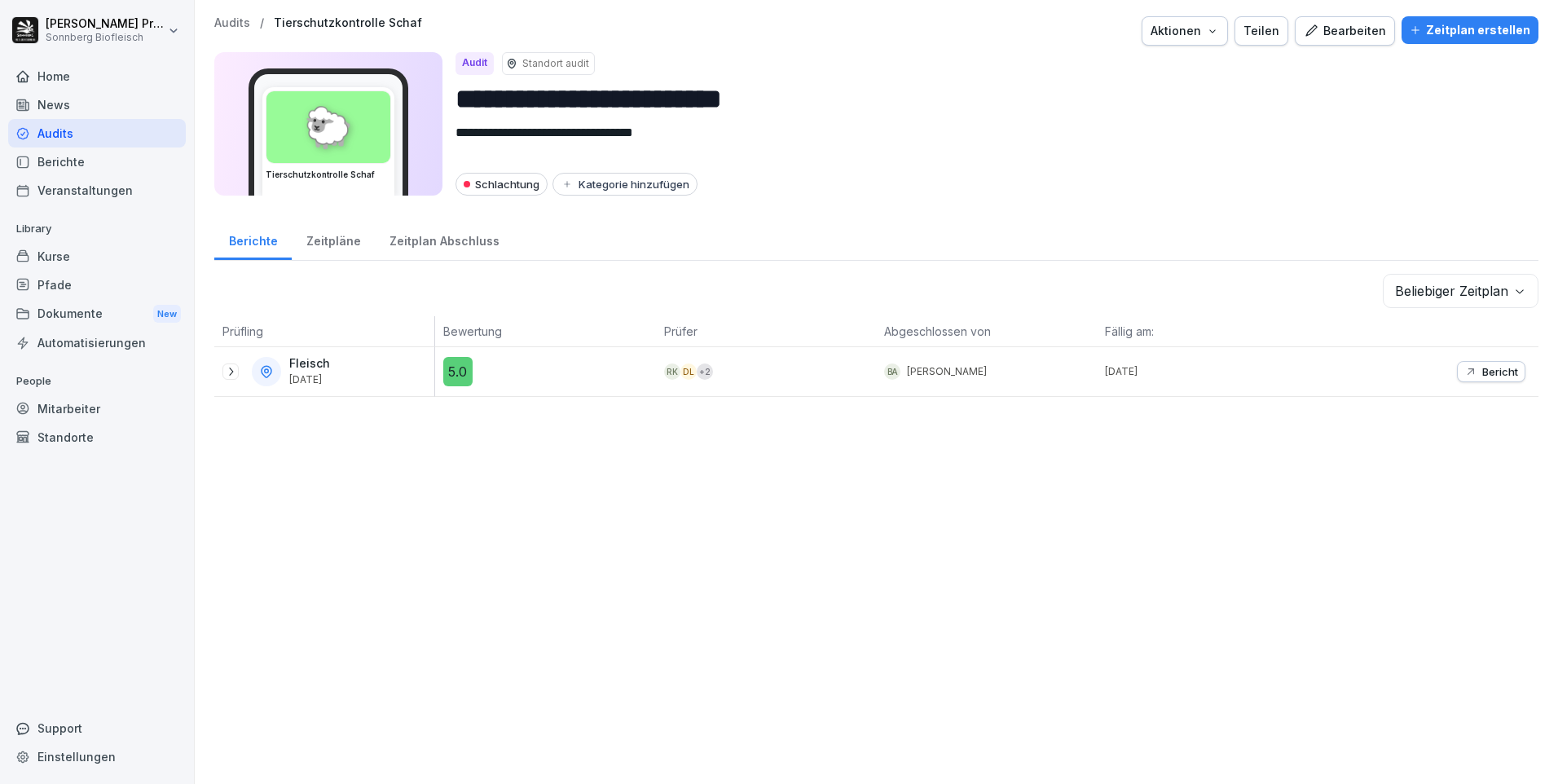
click at [228, 367] on icon at bounding box center [230, 371] width 13 height 13
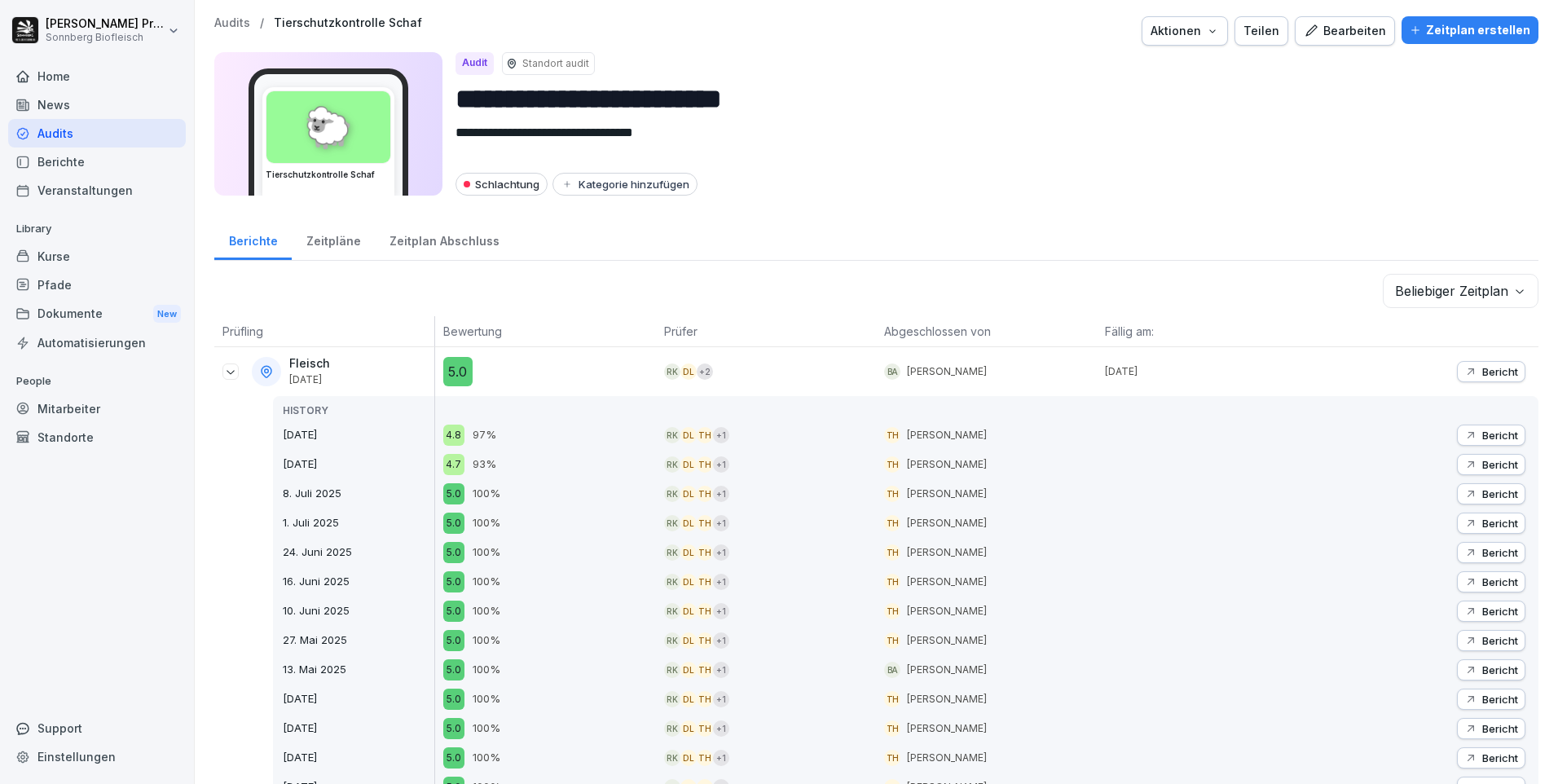
click at [235, 28] on p "Audits" at bounding box center [232, 24] width 35 height 14
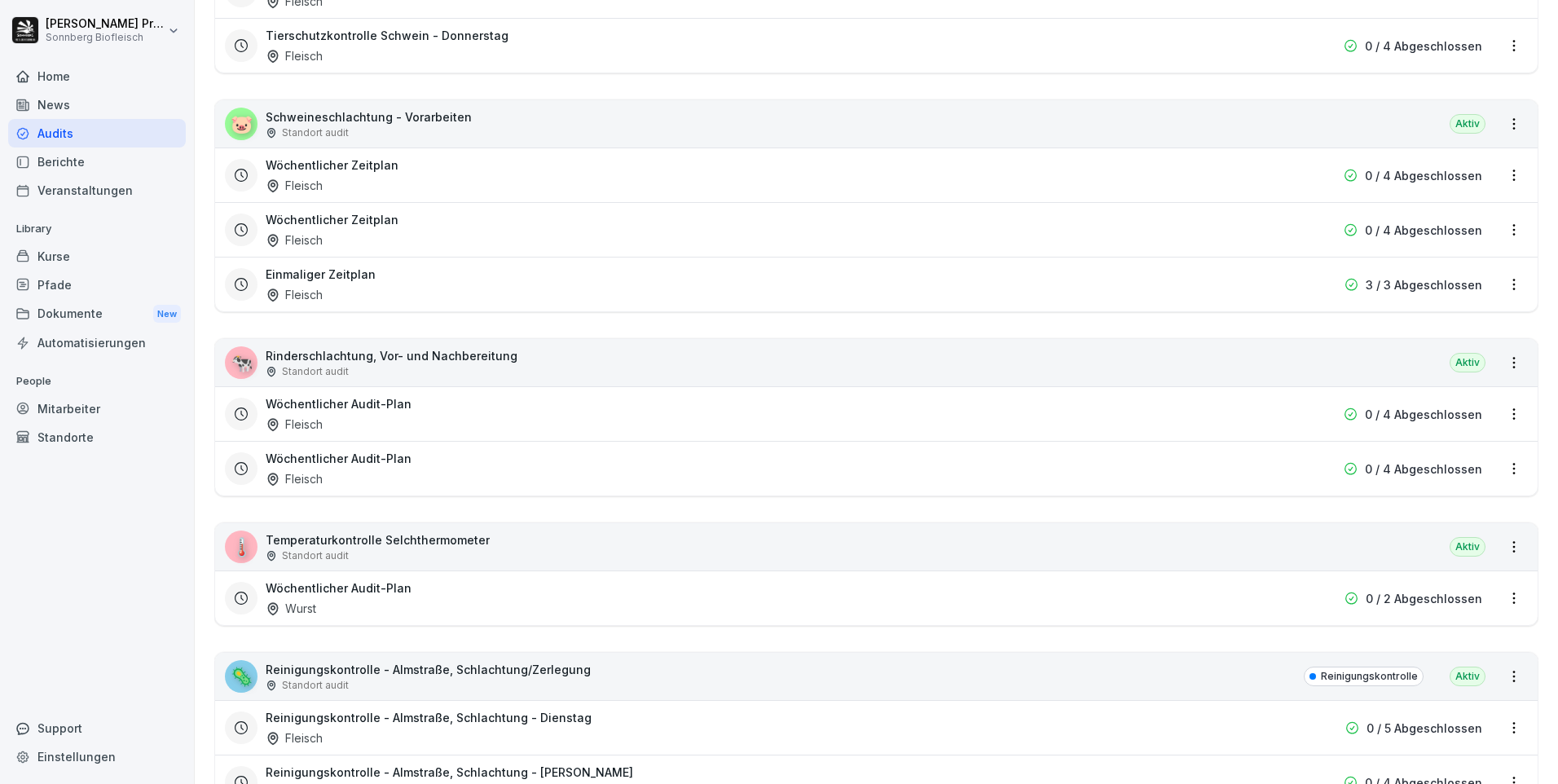
scroll to position [2036, 0]
